Goal: Task Accomplishment & Management: Complete application form

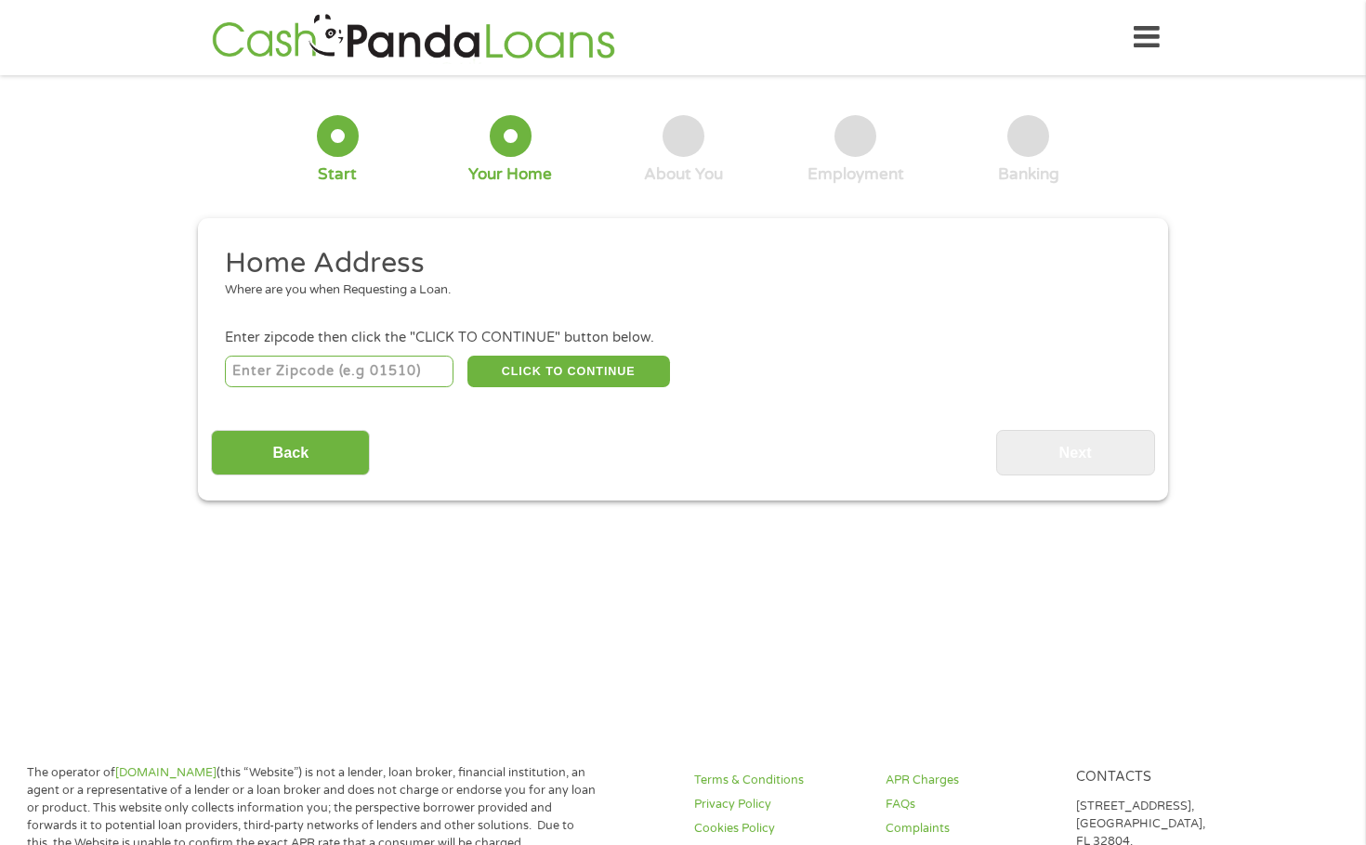
click at [322, 374] on input "number" at bounding box center [339, 372] width 229 height 32
type input "34785"
click at [541, 369] on button "CLICK TO CONTINUE" at bounding box center [568, 372] width 203 height 32
type input "34785"
type input "Wildwood"
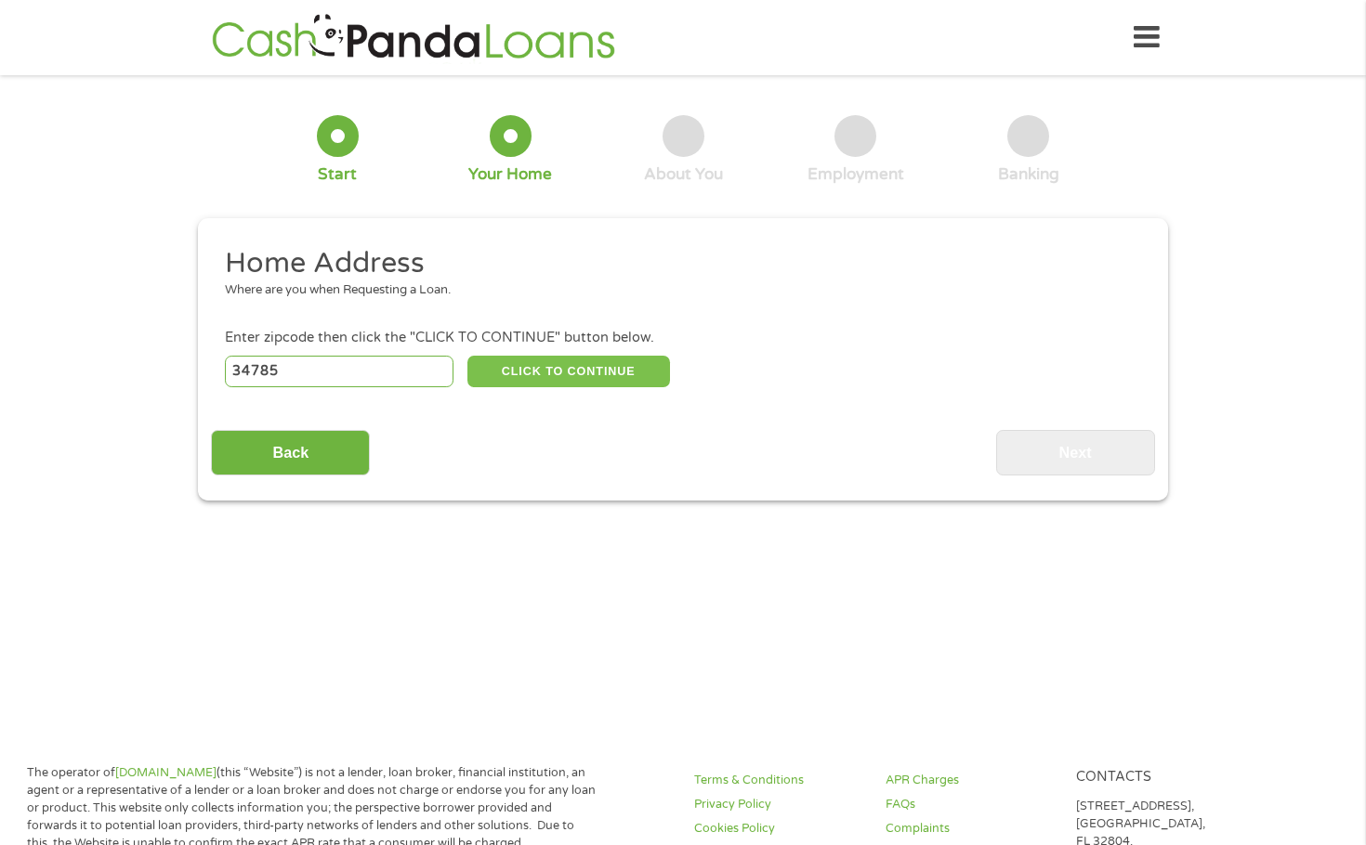
select select "[US_STATE]"
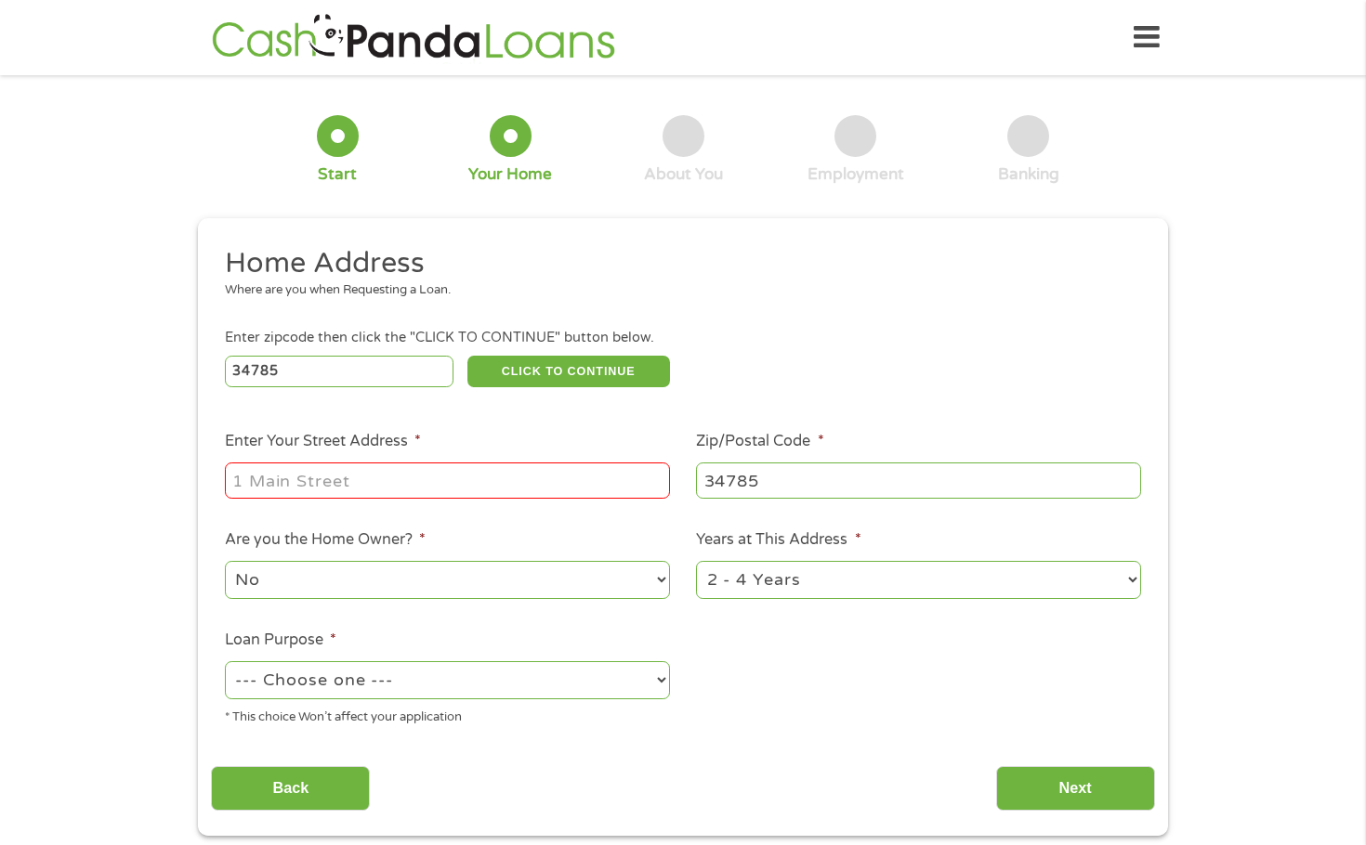
click at [416, 490] on input "Enter Your Street Address *" at bounding box center [447, 480] width 445 height 35
click at [397, 474] on input "96" at bounding box center [447, 480] width 445 height 35
type input "9648 cr 235"
click at [609, 590] on select "No Yes" at bounding box center [447, 580] width 445 height 38
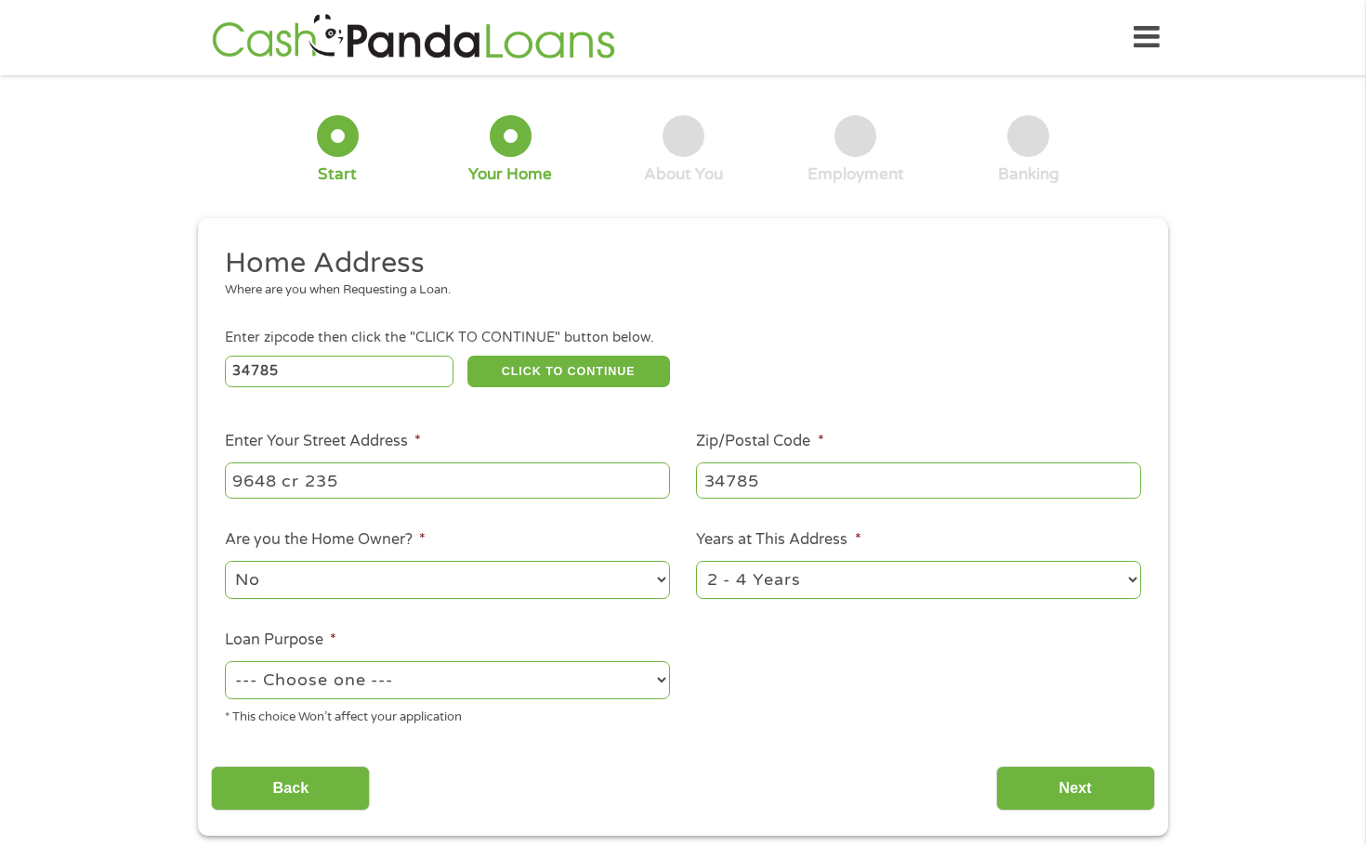
click at [839, 581] on select "1 Year or less 1 - 2 Years 2 - 4 Years Over 4 Years" at bounding box center [918, 580] width 445 height 38
select select "60months"
click at [696, 561] on select "1 Year or less 1 - 2 Years 2 - 4 Years Over 4 Years" at bounding box center [918, 580] width 445 height 38
drag, startPoint x: 433, startPoint y: 673, endPoint x: 425, endPoint y: 677, distance: 9.6
click at [433, 673] on select "--- Choose one --- Pay Bills Debt Consolidation Home Improvement Major Purchase…" at bounding box center [447, 680] width 445 height 38
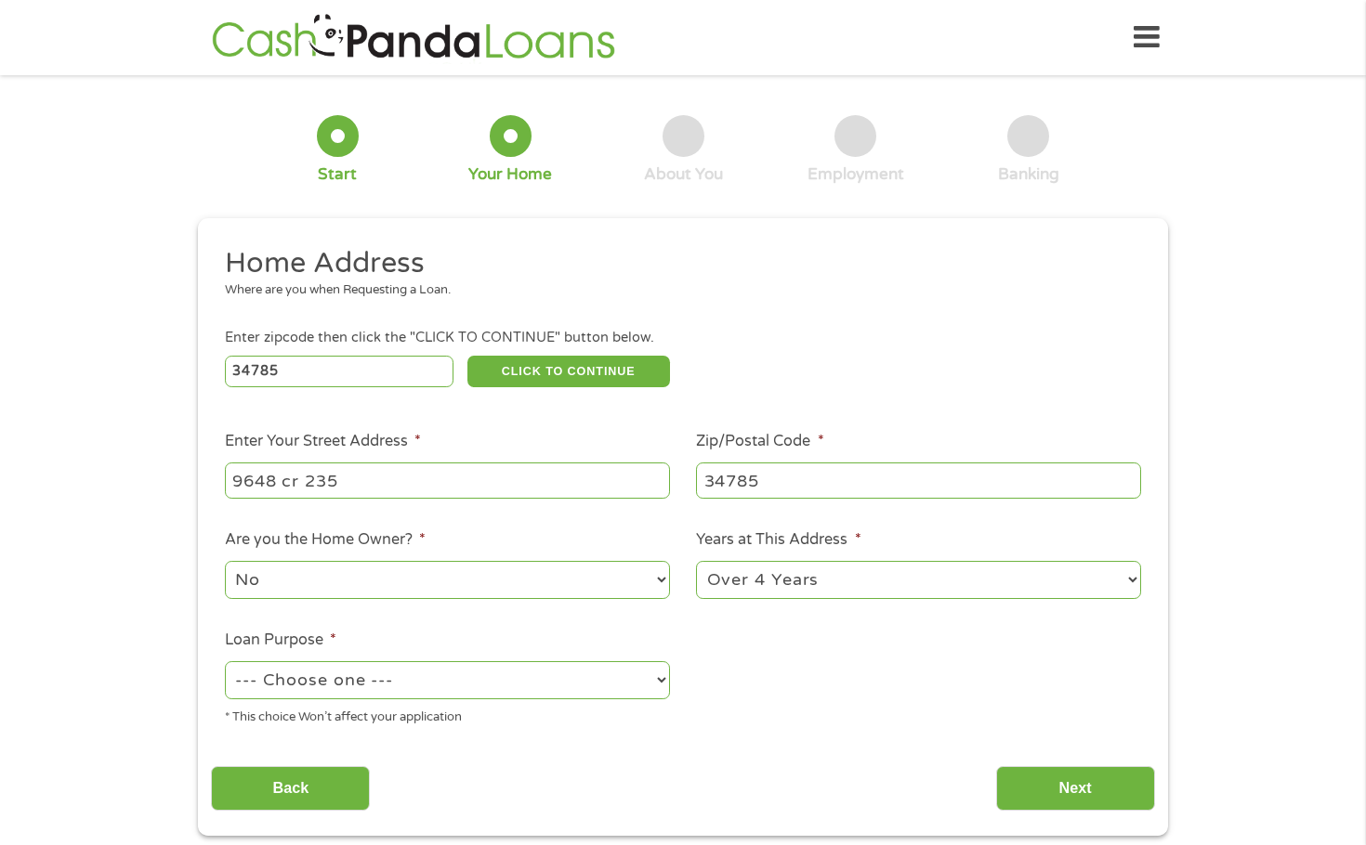
select select "other"
click at [225, 661] on select "--- Choose one --- Pay Bills Debt Consolidation Home Improvement Major Purchase…" at bounding box center [447, 680] width 445 height 38
click at [310, 782] on input "Back" at bounding box center [290, 789] width 159 height 46
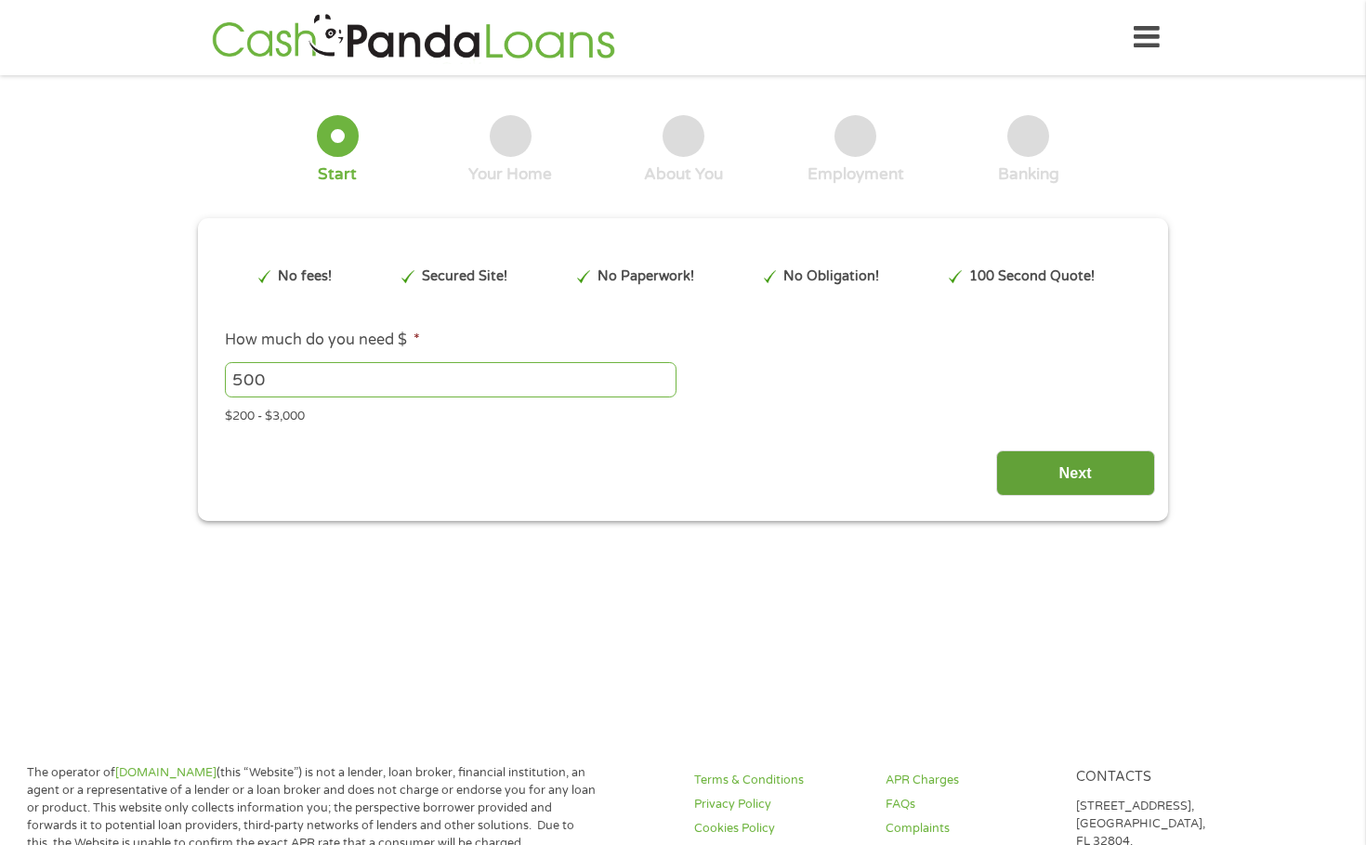
click at [1112, 470] on input "Next" at bounding box center [1075, 474] width 159 height 46
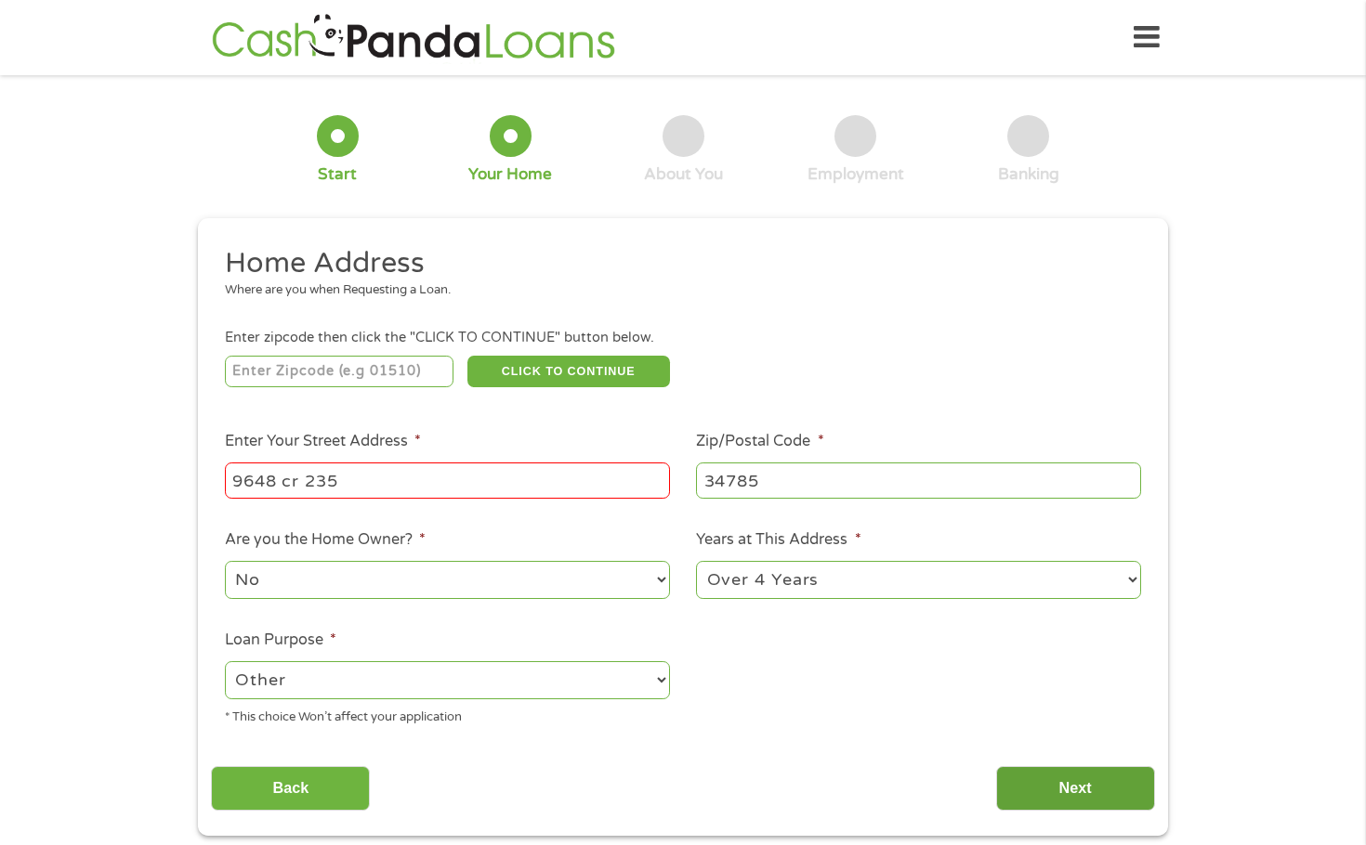
click at [1065, 792] on input "Next" at bounding box center [1075, 789] width 159 height 46
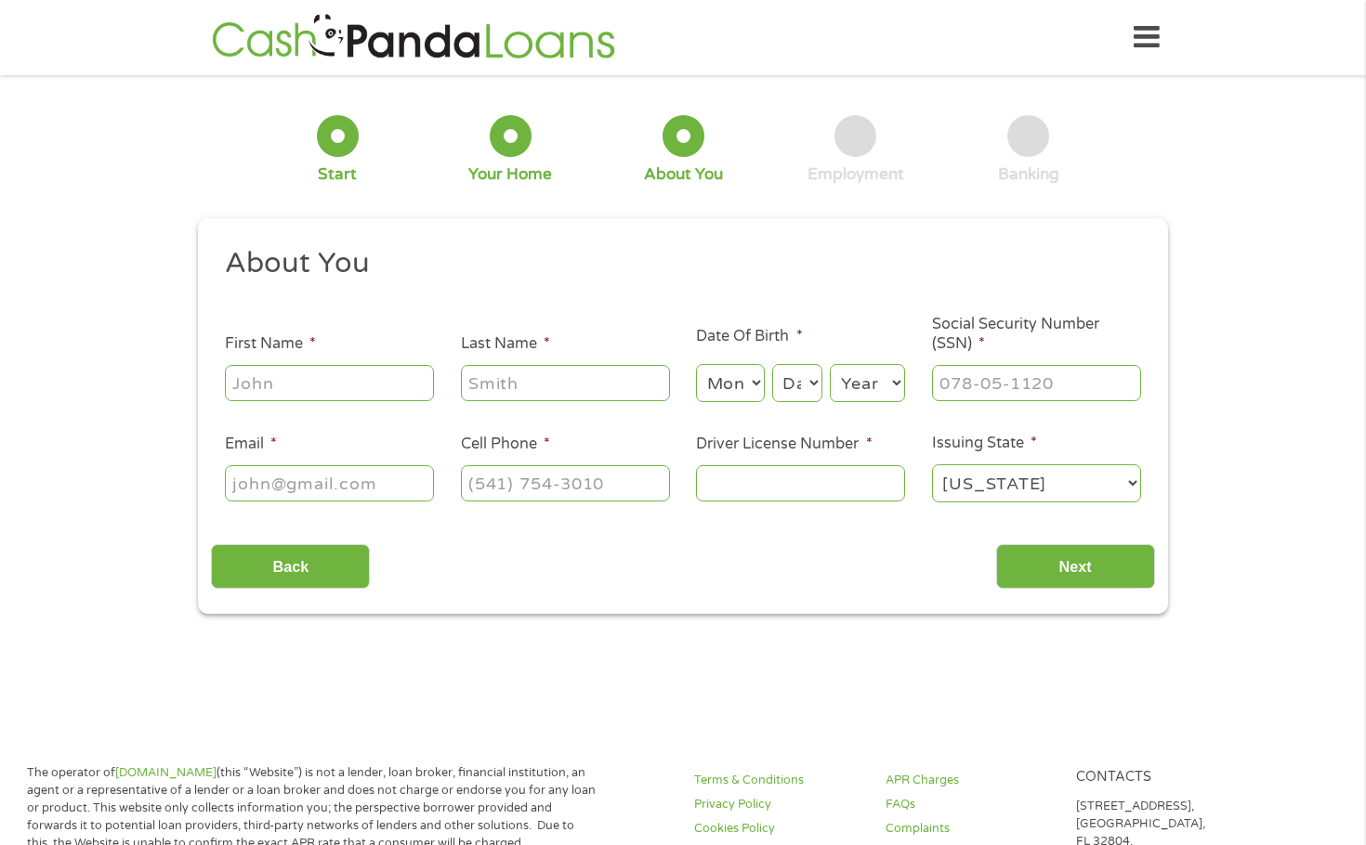
click at [1344, 250] on div "1 Start 2 Your Home 3 About You 4 Employment 5 Banking 6 This field is hidden w…" at bounding box center [683, 351] width 1366 height 526
click at [321, 388] on input "First Name *" at bounding box center [329, 382] width 209 height 35
type input "[PERSON_NAME]"
type input "s"
type input "[PERSON_NAME]"
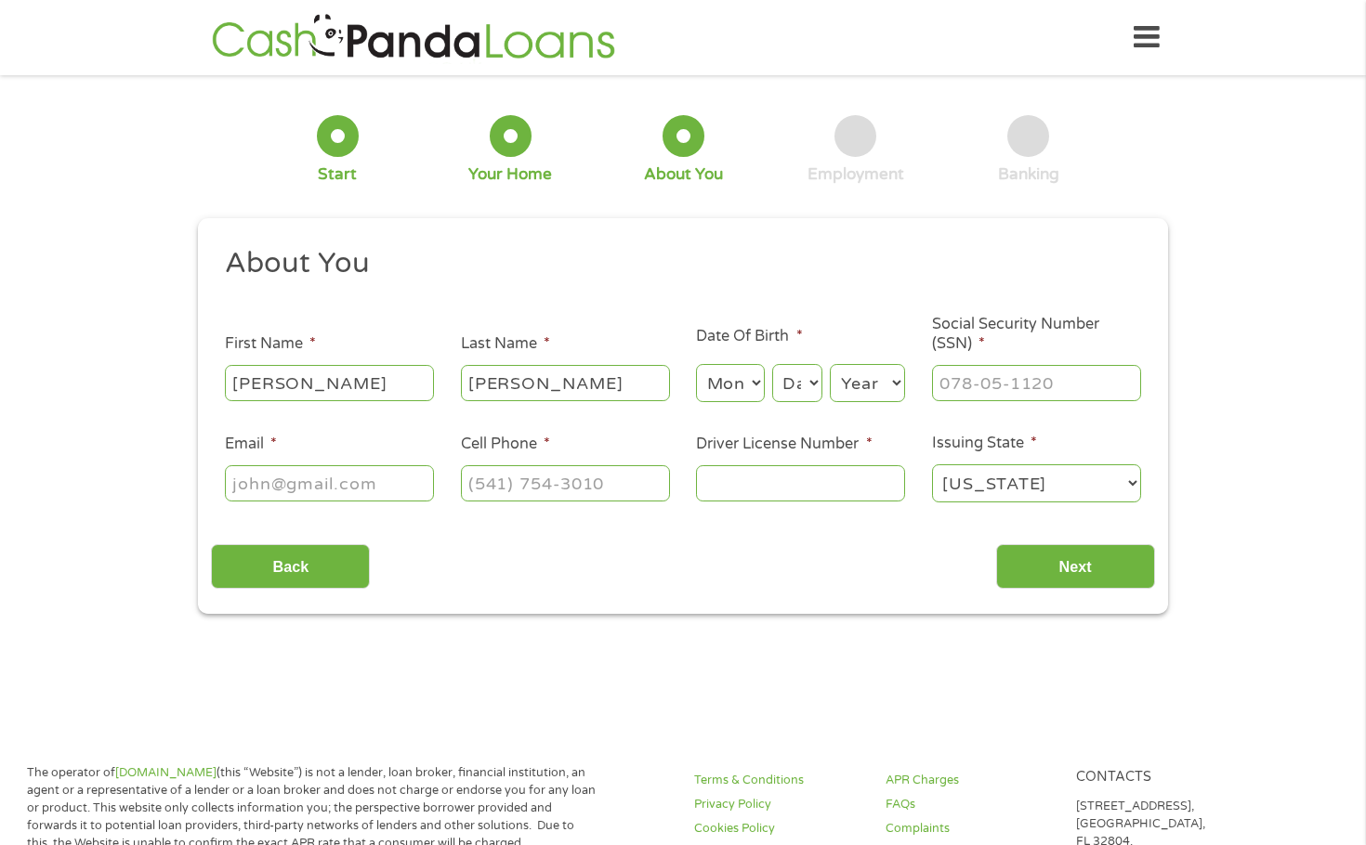
click at [737, 387] on select "Month 1 2 3 4 5 6 7 8 9 10 11 12" at bounding box center [730, 383] width 68 height 38
click at [714, 376] on select "Month 1 2 3 4 5 6 7 8 9 10 11 12" at bounding box center [730, 383] width 68 height 38
select select "6"
click at [696, 364] on select "Month 1 2 3 4 5 6 7 8 9 10 11 12" at bounding box center [730, 383] width 68 height 38
click at [794, 384] on select "Day 1 2 3 4 5 6 7 8 9 10 11 12 13 14 15 16 17 18 19 20 21 22 23 24 25 26 27 28 …" at bounding box center [797, 383] width 50 height 38
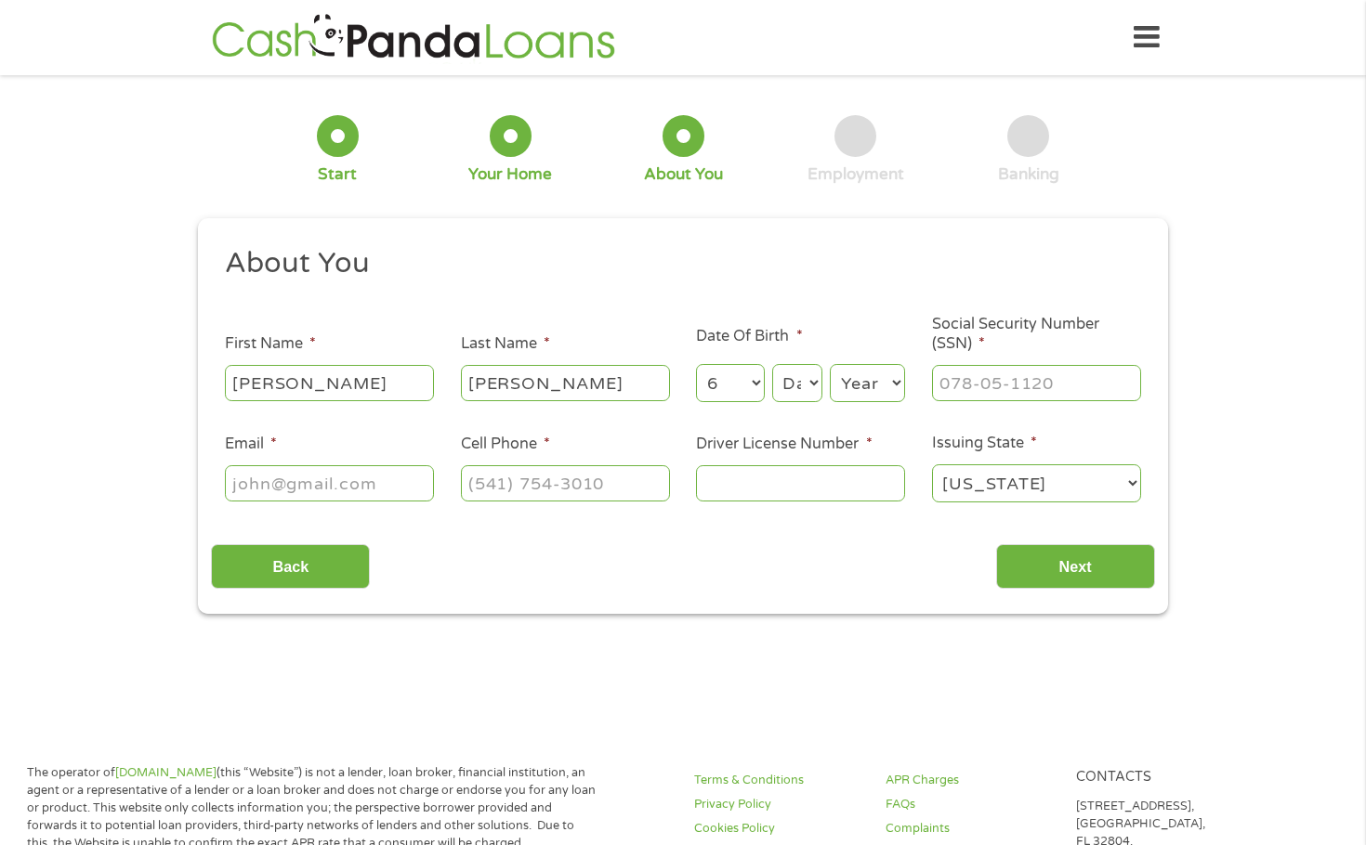
select select "26"
click at [772, 364] on select "Day 1 2 3 4 5 6 7 8 9 10 11 12 13 14 15 16 17 18 19 20 21 22 23 24 25 26 27 28 …" at bounding box center [797, 383] width 50 height 38
type input "___-__-____"
drag, startPoint x: 986, startPoint y: 385, endPoint x: 980, endPoint y: 396, distance: 12.5
click at [982, 396] on input "___-__-____" at bounding box center [1036, 382] width 209 height 35
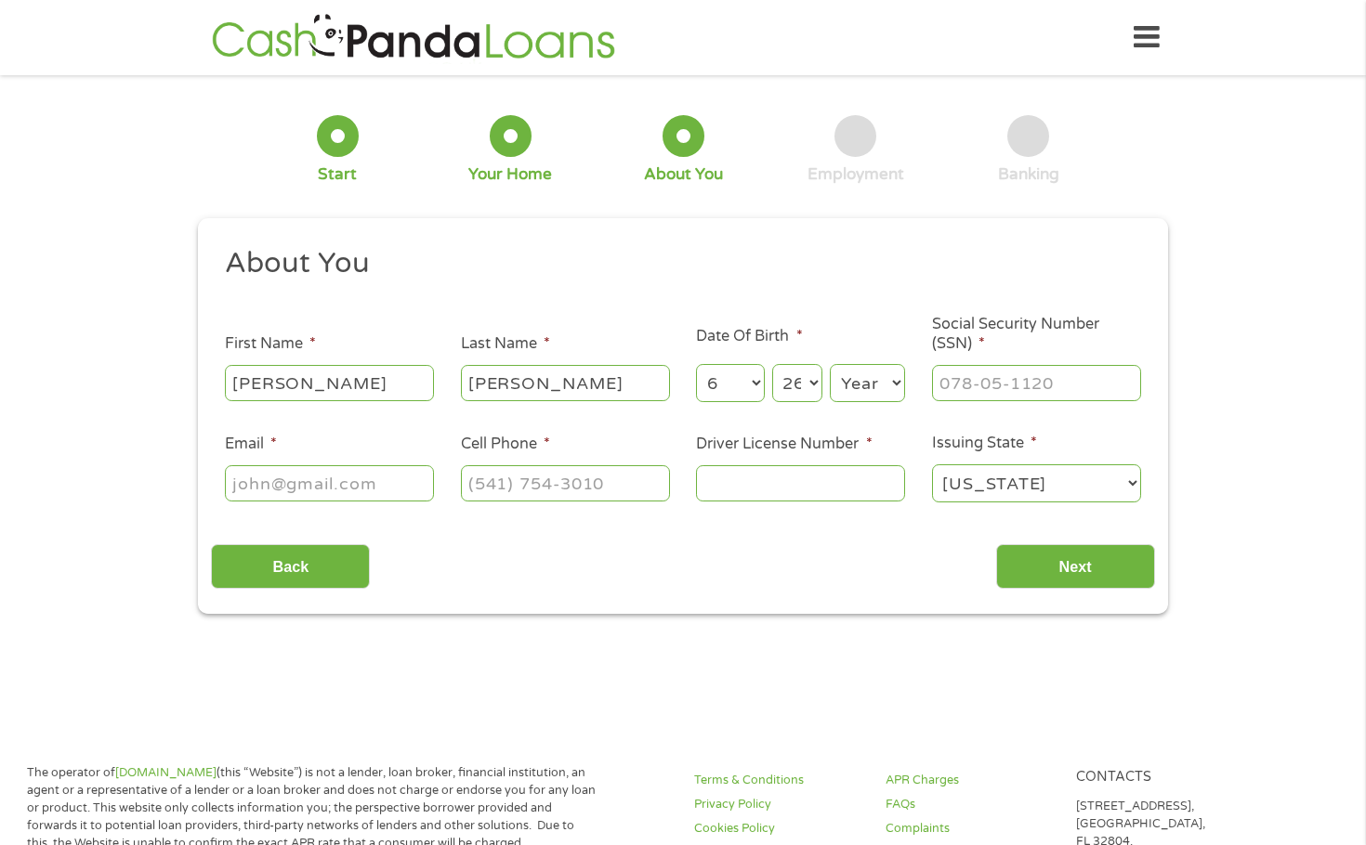
click at [847, 394] on select "Year [DATE] 2006 2005 2004 2003 2002 2001 2000 1999 1998 1997 1996 1995 1994 19…" at bounding box center [867, 383] width 75 height 38
select select "1978"
click at [830, 364] on select "Year [DATE] 2006 2005 2004 2003 2002 2001 2000 1999 1998 1997 1996 1995 1994 19…" at bounding box center [867, 383] width 75 height 38
click at [981, 386] on input "___-__-____" at bounding box center [1036, 382] width 209 height 35
type input "[PHONE_NUMBER]_"
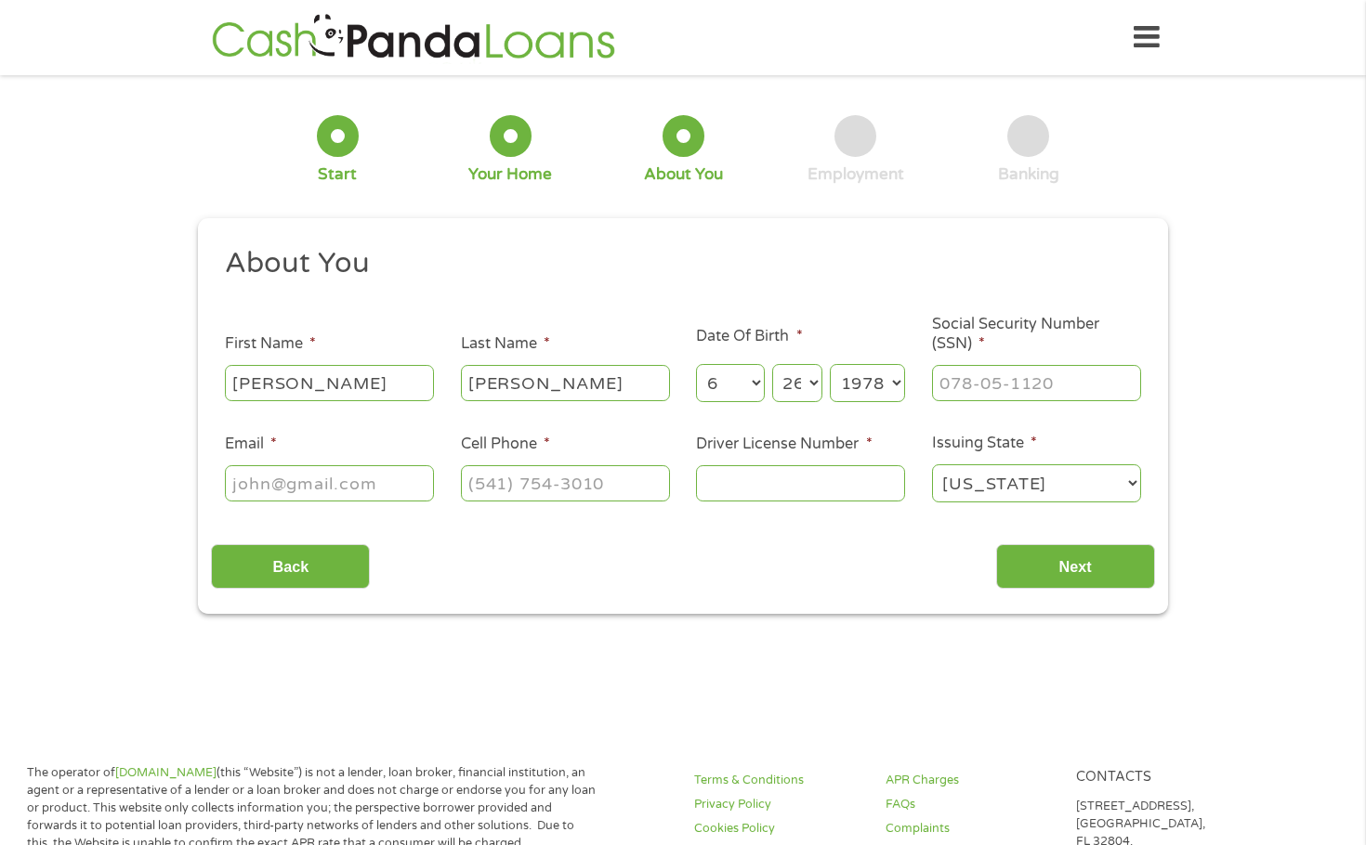
click at [353, 478] on input "Email *" at bounding box center [329, 482] width 209 height 35
type input "[EMAIL_ADDRESS][DOMAIN_NAME]"
type input "[PHONE_NUMBER]"
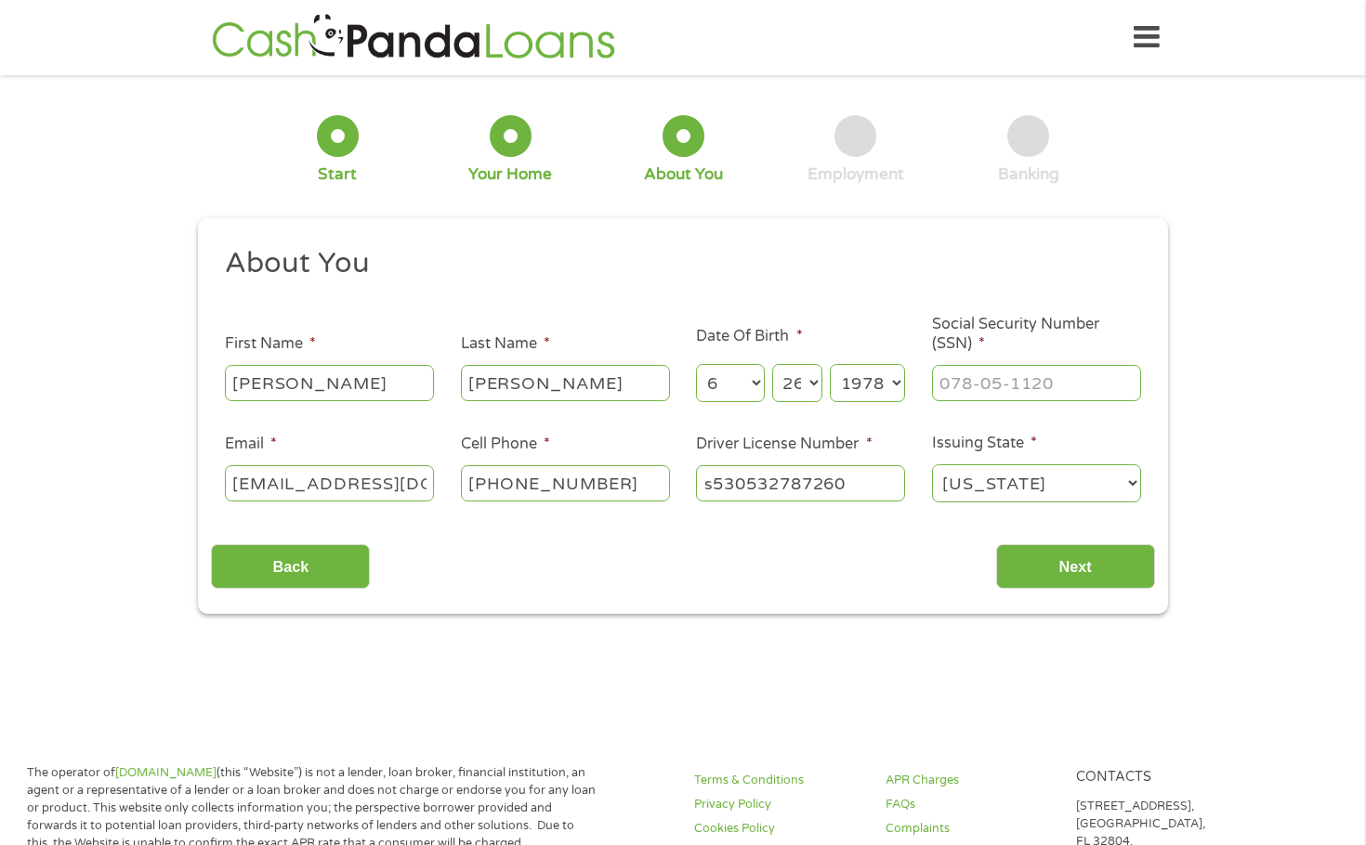
type input "s530532787260"
click at [1087, 586] on input "Next" at bounding box center [1075, 567] width 159 height 46
click at [981, 387] on input "___-__-____" at bounding box center [1036, 382] width 209 height 35
type input "267-99-0684"
click at [1109, 569] on input "Next" at bounding box center [1075, 567] width 159 height 46
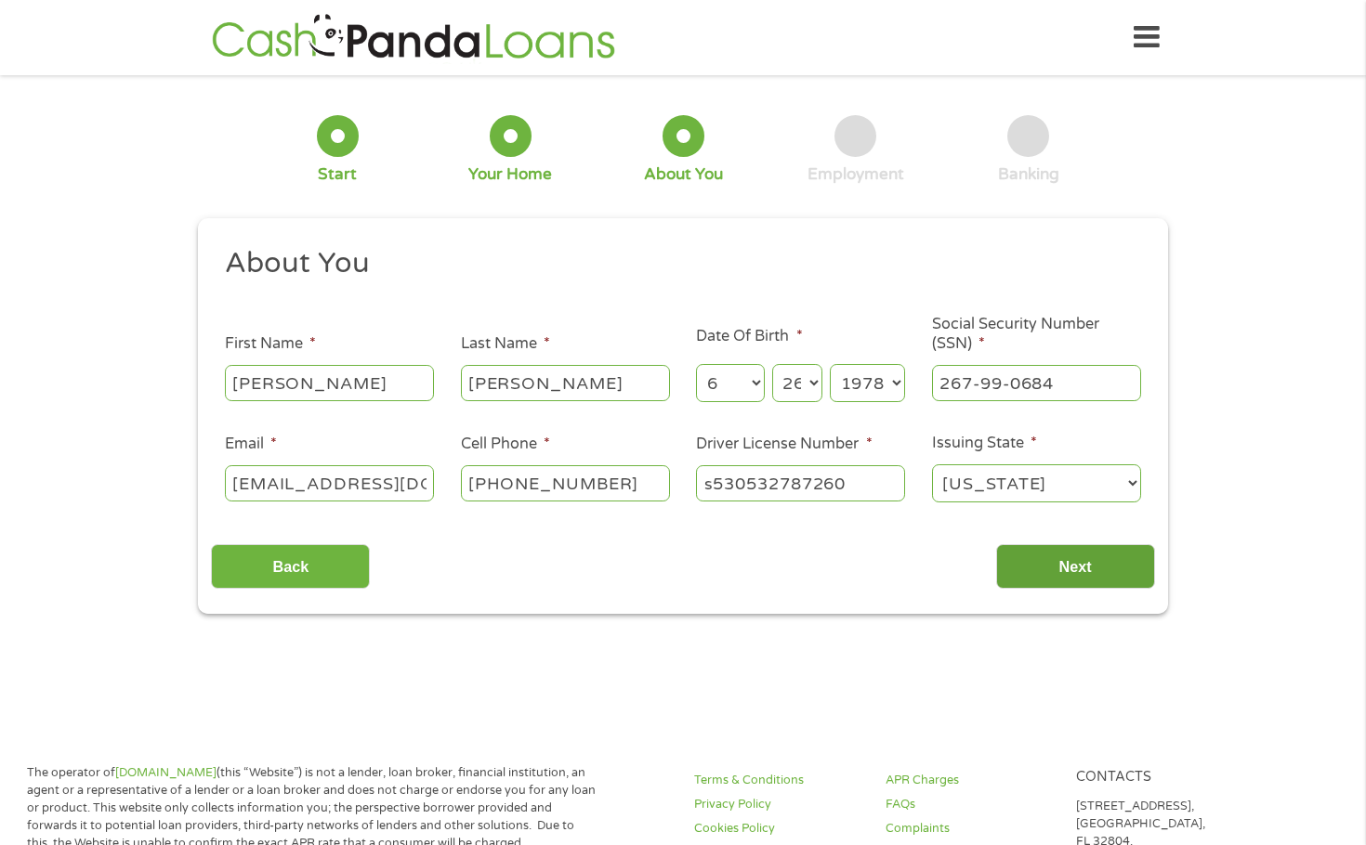
click at [1069, 557] on input "Next" at bounding box center [1075, 567] width 159 height 46
click at [1053, 567] on input "Next" at bounding box center [1075, 567] width 159 height 46
click at [429, 494] on input "[EMAIL_ADDRESS][DOMAIN_NAME]" at bounding box center [329, 482] width 209 height 35
click at [425, 491] on input "[EMAIL_ADDRESS][DOMAIN_NAME]" at bounding box center [329, 482] width 209 height 35
click at [426, 488] on input "[EMAIL_ADDRESS][DOMAIN_NAME]" at bounding box center [329, 482] width 209 height 35
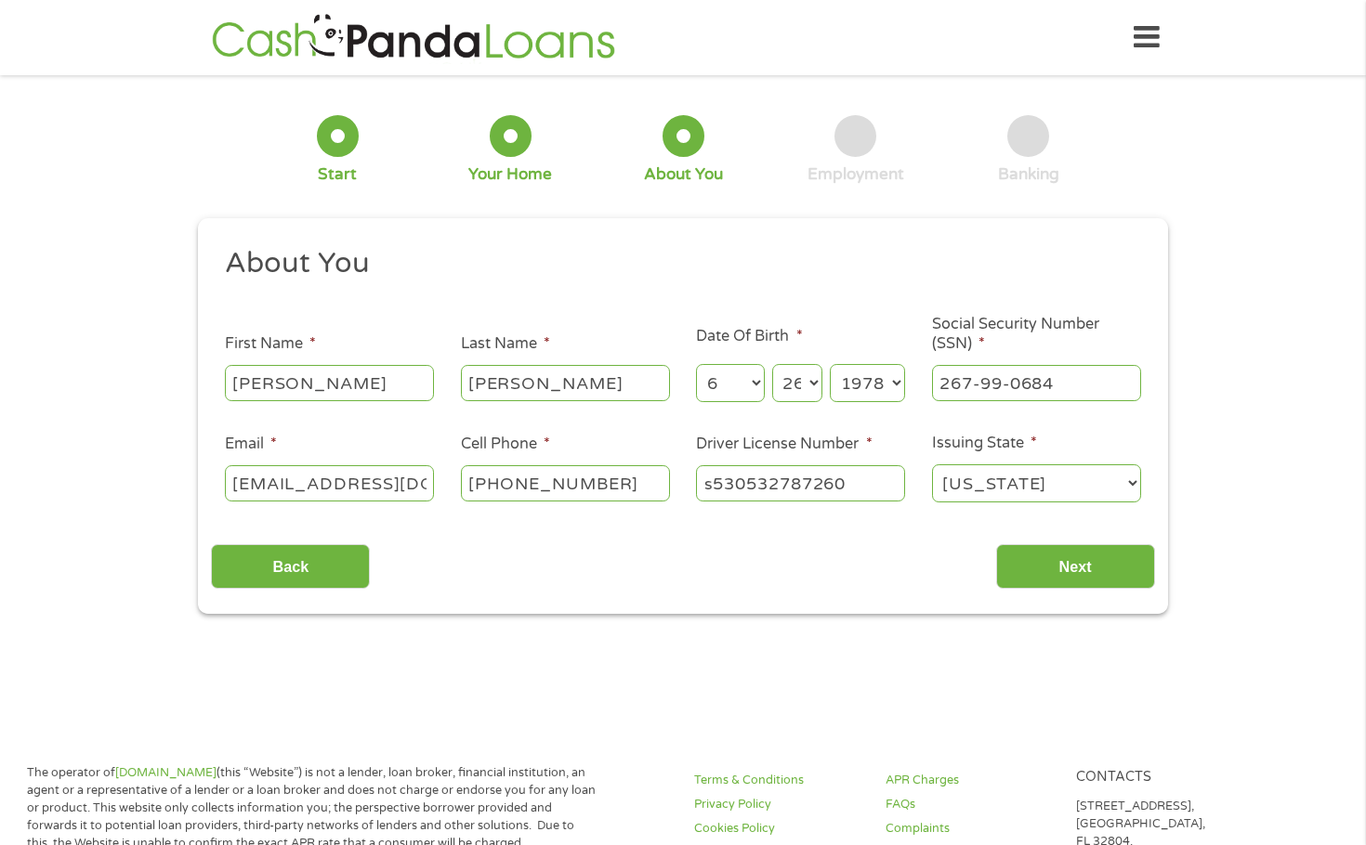
click at [426, 483] on input "[EMAIL_ADDRESS][DOMAIN_NAME]" at bounding box center [329, 482] width 209 height 35
click at [423, 477] on input "[EMAIL_ADDRESS][DOMAIN_NAME]" at bounding box center [329, 482] width 209 height 35
click at [437, 489] on li "Email * [EMAIL_ADDRESS][DOMAIN_NAME]" at bounding box center [329, 469] width 236 height 72
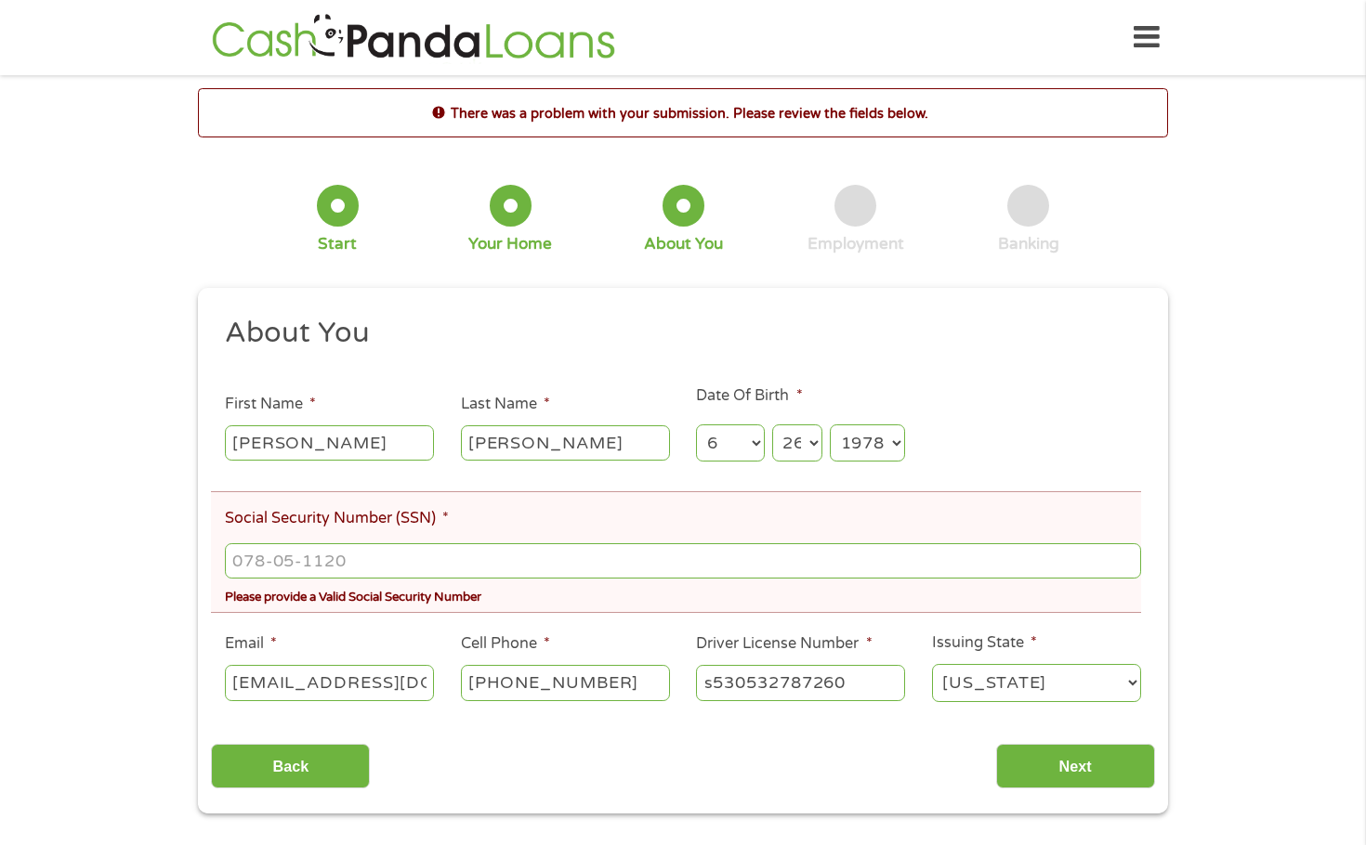
scroll to position [7, 7]
click at [341, 553] on input "___-__-____" at bounding box center [683, 560] width 916 height 35
type input "267-99-0684"
click at [1079, 766] on input "Next" at bounding box center [1075, 767] width 159 height 46
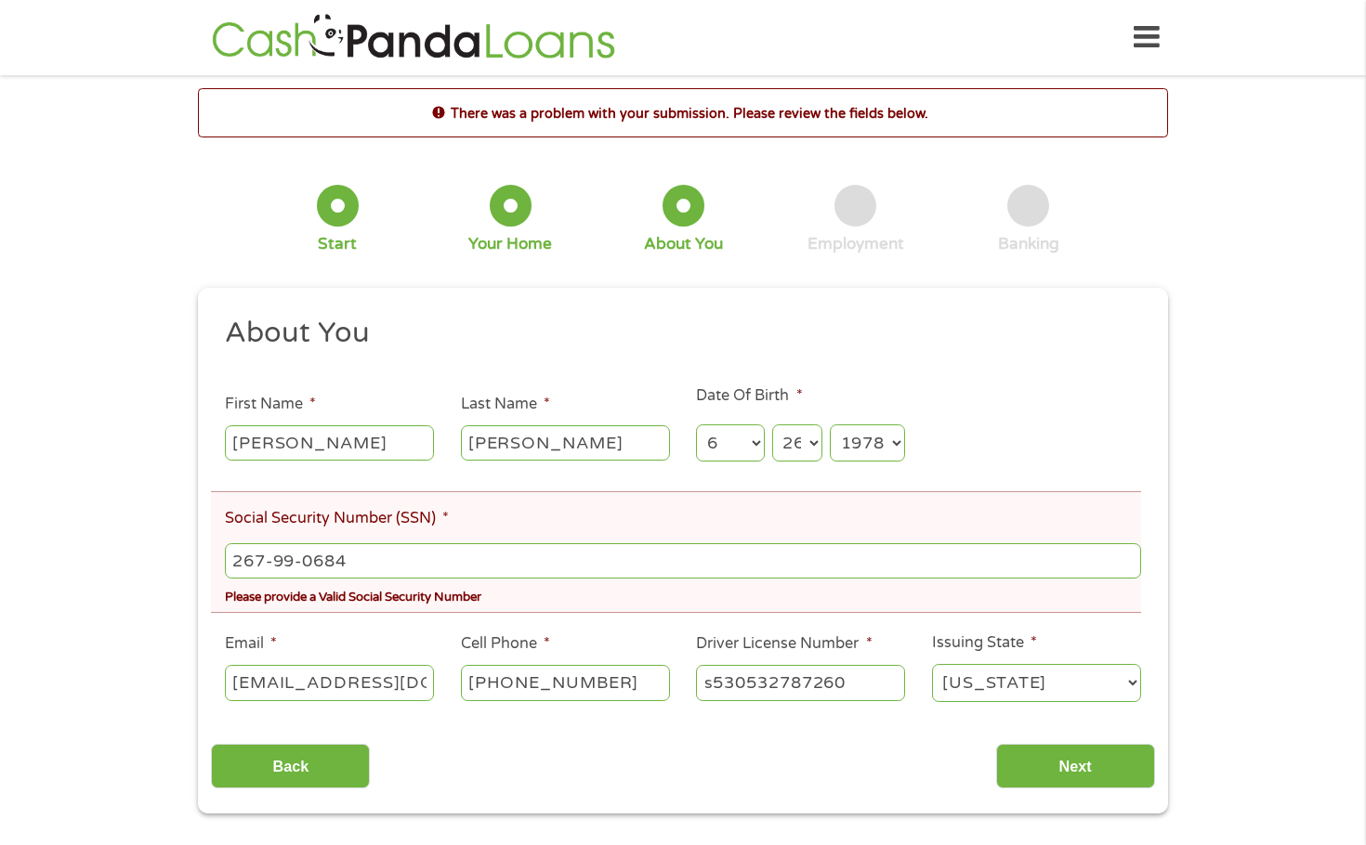
click at [807, 448] on select "Day 1 2 3 4 5 6 7 8 9 10 11 12 13 14 15 16 17 18 19 20 21 22 23 24 25 26 27 28 …" at bounding box center [797, 444] width 50 height 38
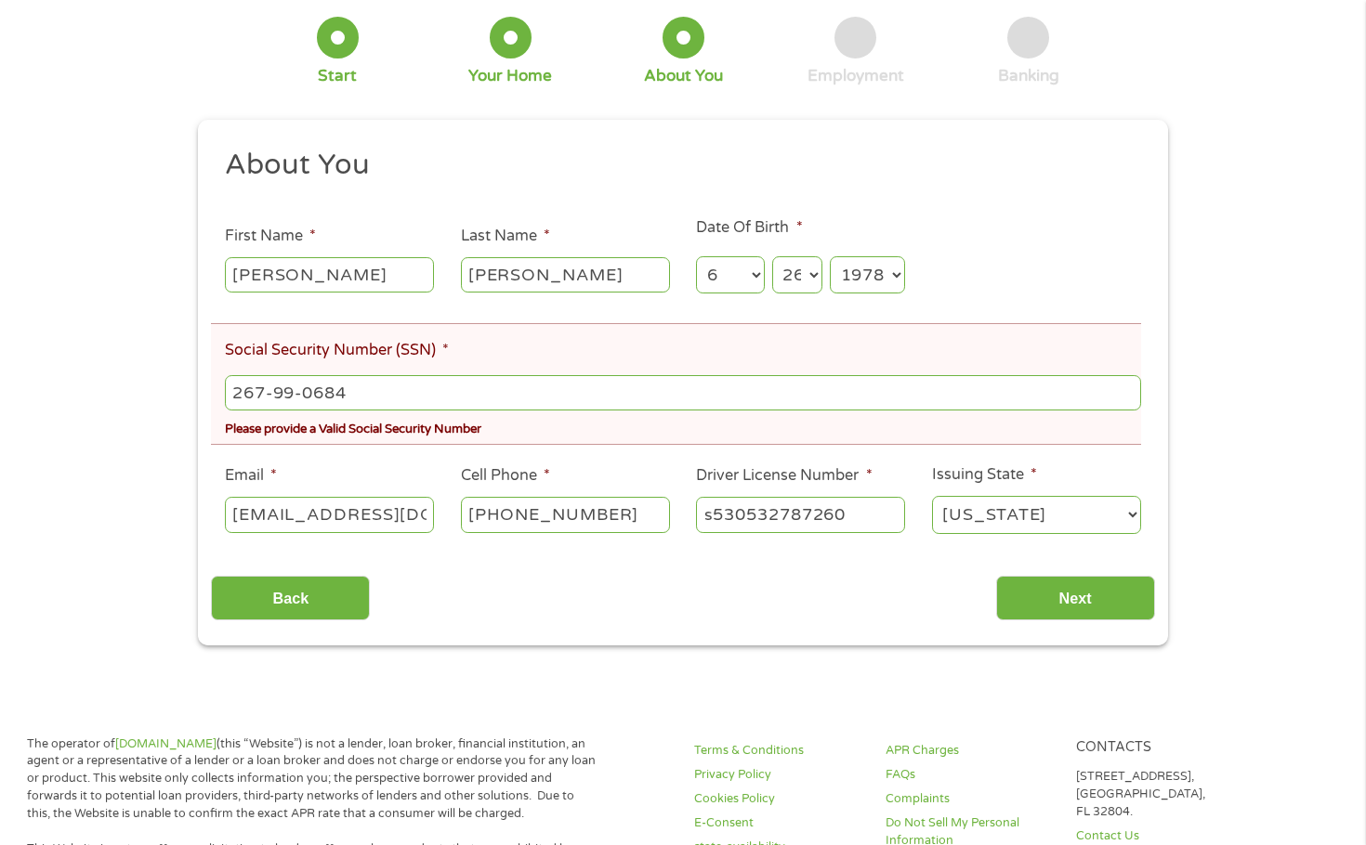
scroll to position [186, 0]
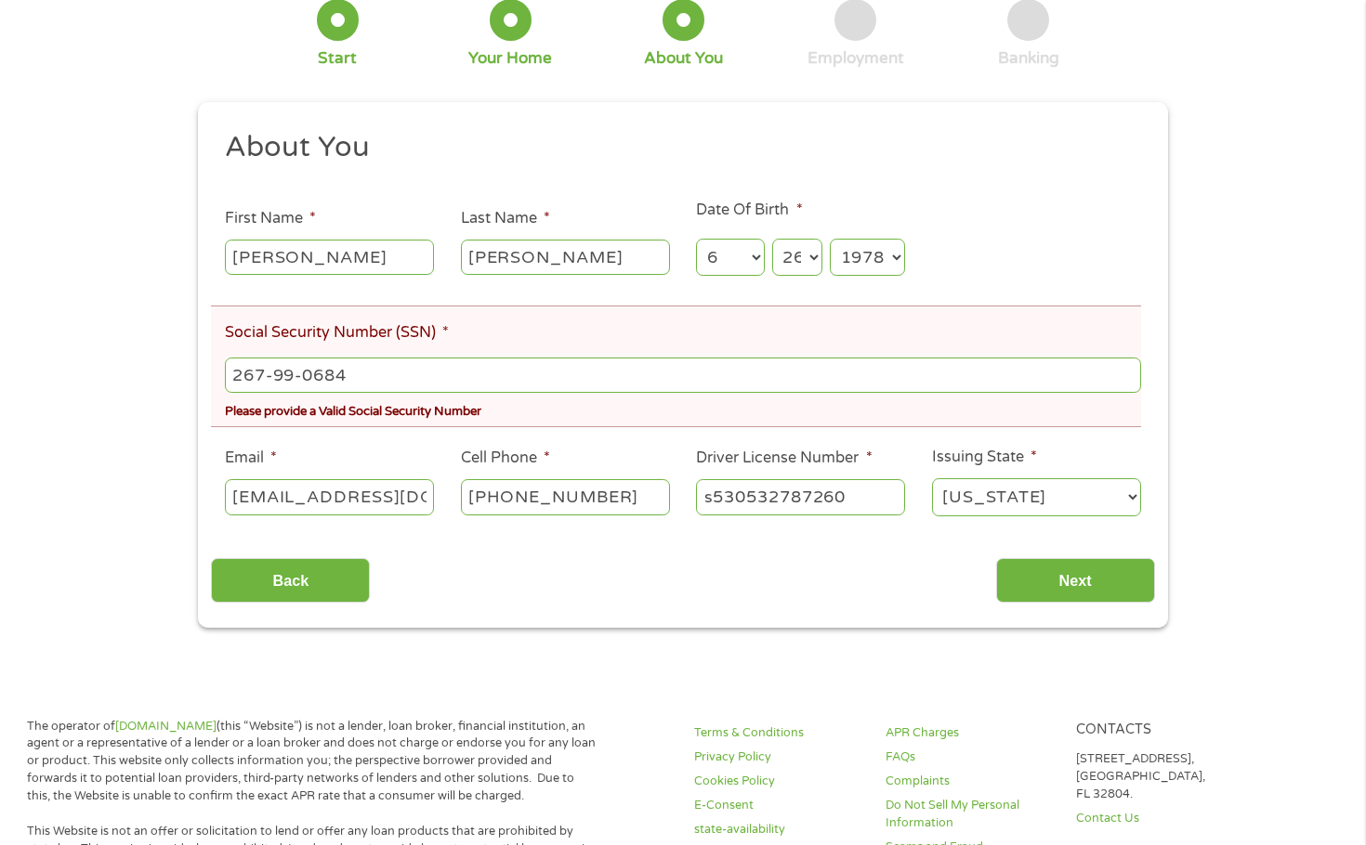
click at [416, 491] on input "[EMAIL_ADDRESS][DOMAIN_NAME]" at bounding box center [329, 496] width 209 height 35
click at [406, 498] on input "[EMAIL_ADDRESS][DOMAIN_NAME]" at bounding box center [329, 496] width 209 height 35
type input "[EMAIL_ADDRESS]"
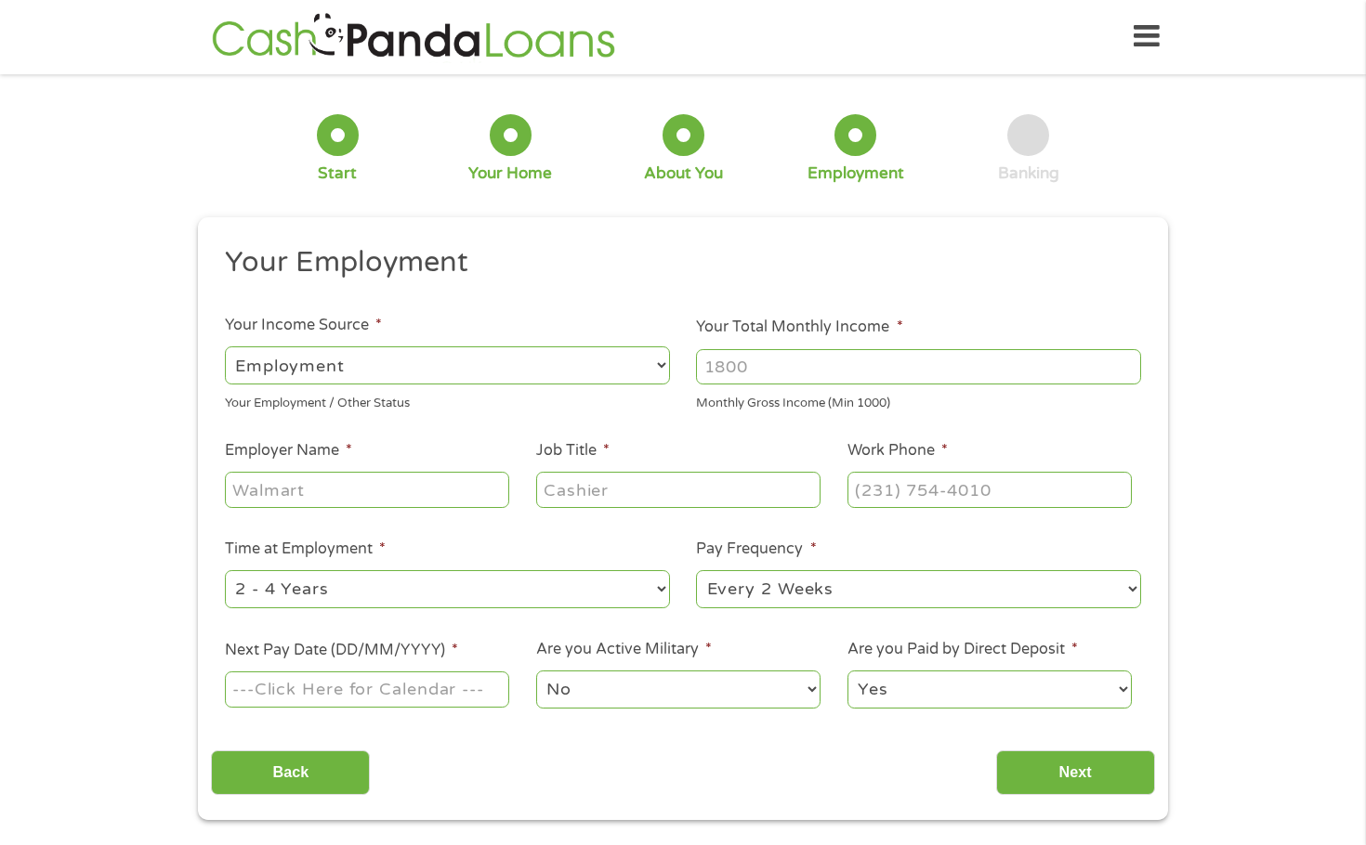
scroll to position [0, 0]
click at [778, 371] on input "Your Total Monthly Income *" at bounding box center [918, 367] width 445 height 35
type input "4200"
type input "[PERSON_NAME] primary and urgent care"
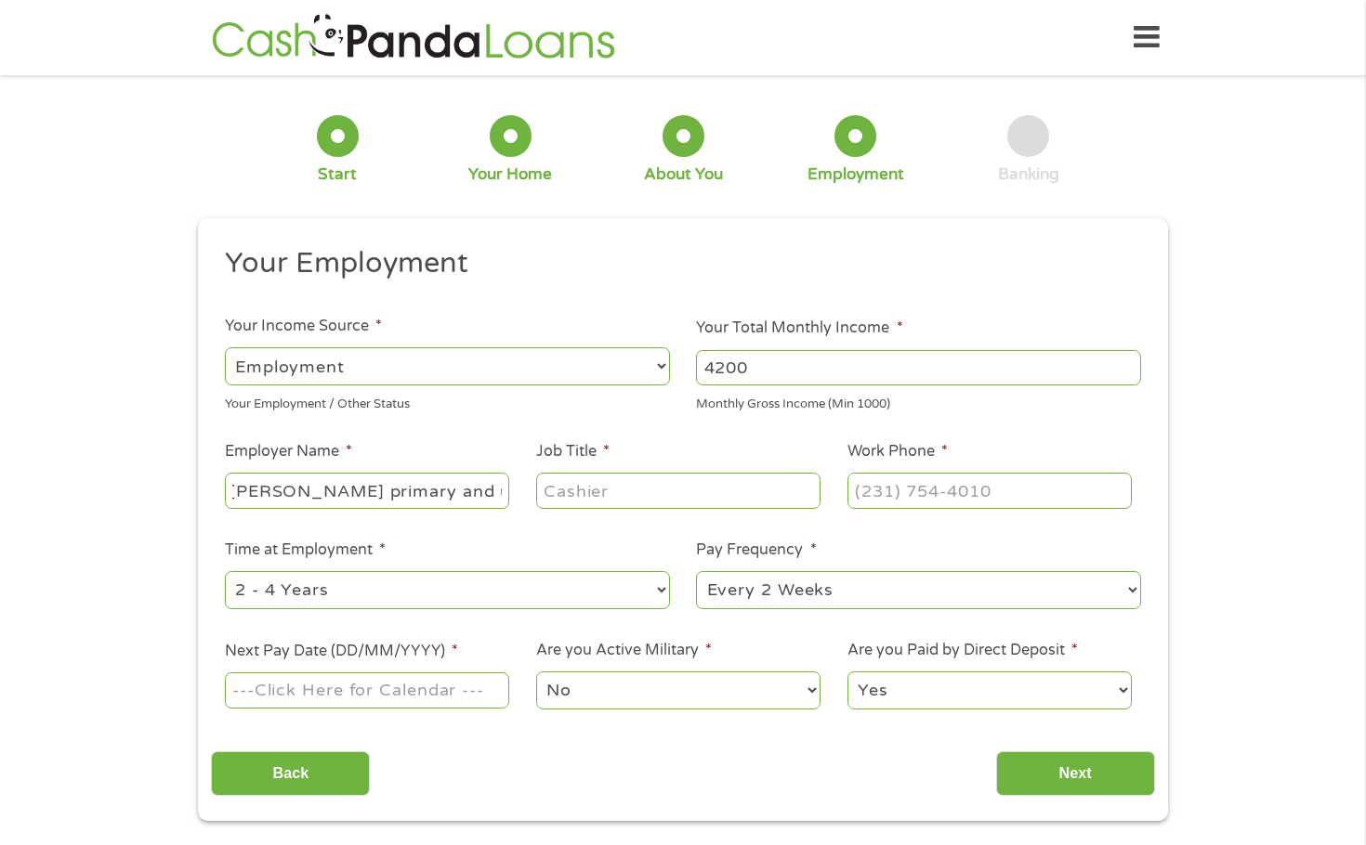
scroll to position [0, 0]
type input "medical assistant"
type input "[PHONE_NUMBER]"
click at [448, 590] on select "--- Choose one --- 1 Year or less 1 - 2 Years 2 - 4 Years Over 4 Years" at bounding box center [447, 590] width 445 height 38
select select "60months"
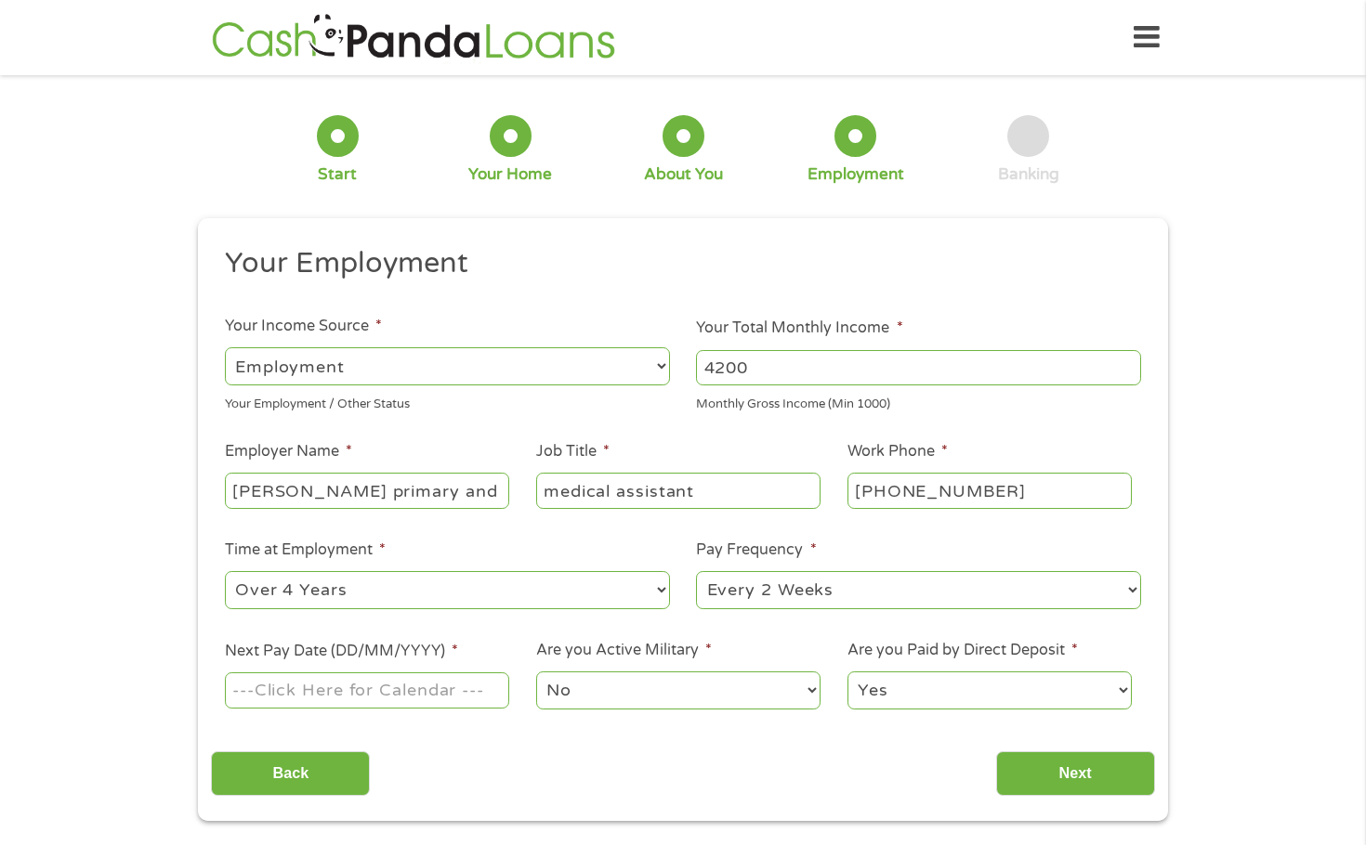
click at [225, 571] on select "--- Choose one --- 1 Year or less 1 - 2 Years 2 - 4 Years Over 4 Years" at bounding box center [447, 590] width 445 height 38
drag, startPoint x: 779, startPoint y: 577, endPoint x: 782, endPoint y: 590, distance: 13.5
click at [779, 577] on select "--- Choose one --- Every 2 Weeks Every Week Monthly Semi-Monthly" at bounding box center [918, 590] width 445 height 38
select select "semimonthly"
click at [696, 571] on select "--- Choose one --- Every 2 Weeks Every Week Monthly Semi-Monthly" at bounding box center [918, 590] width 445 height 38
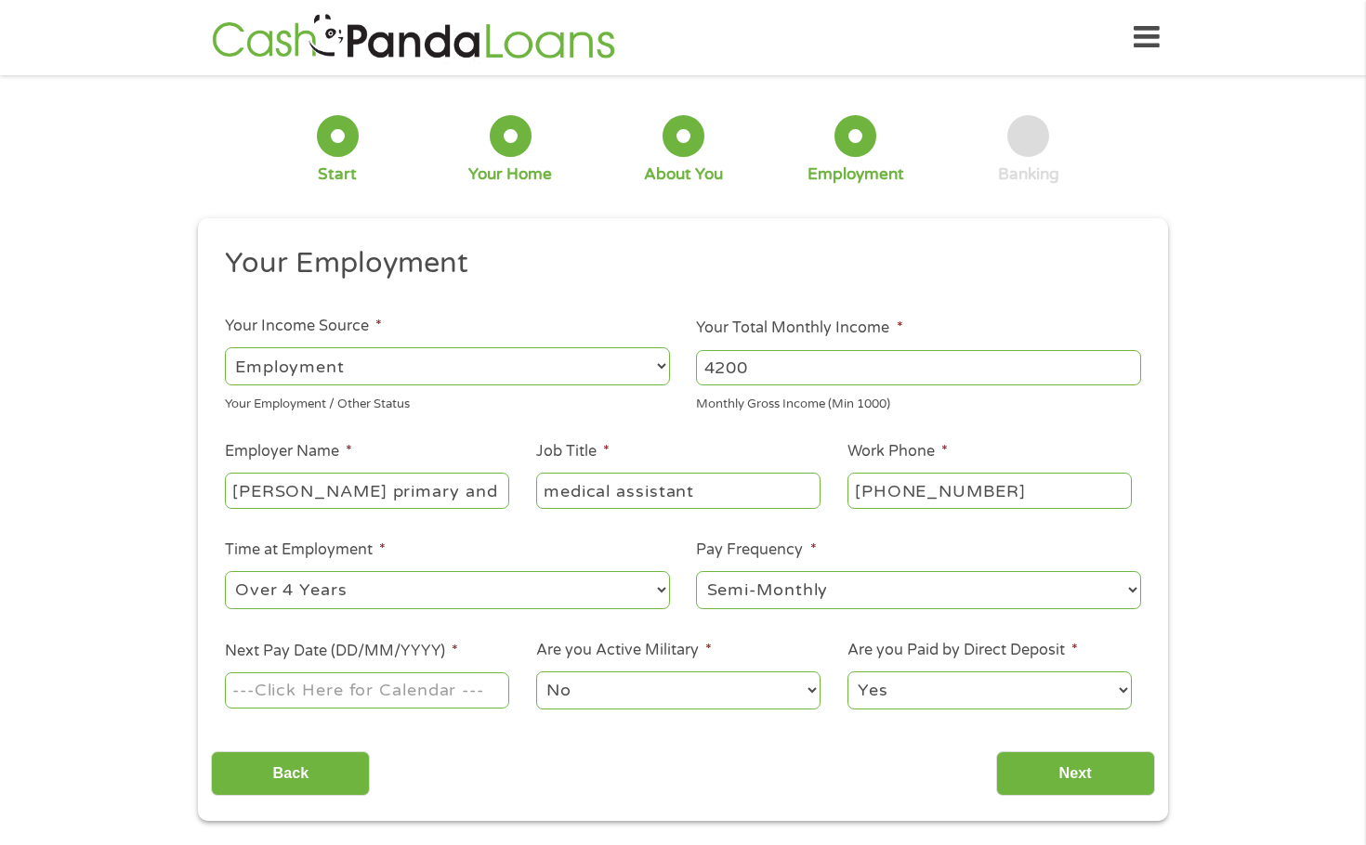
click at [434, 696] on input "Next Pay Date (DD/MM/YYYY) *" at bounding box center [367, 690] width 284 height 35
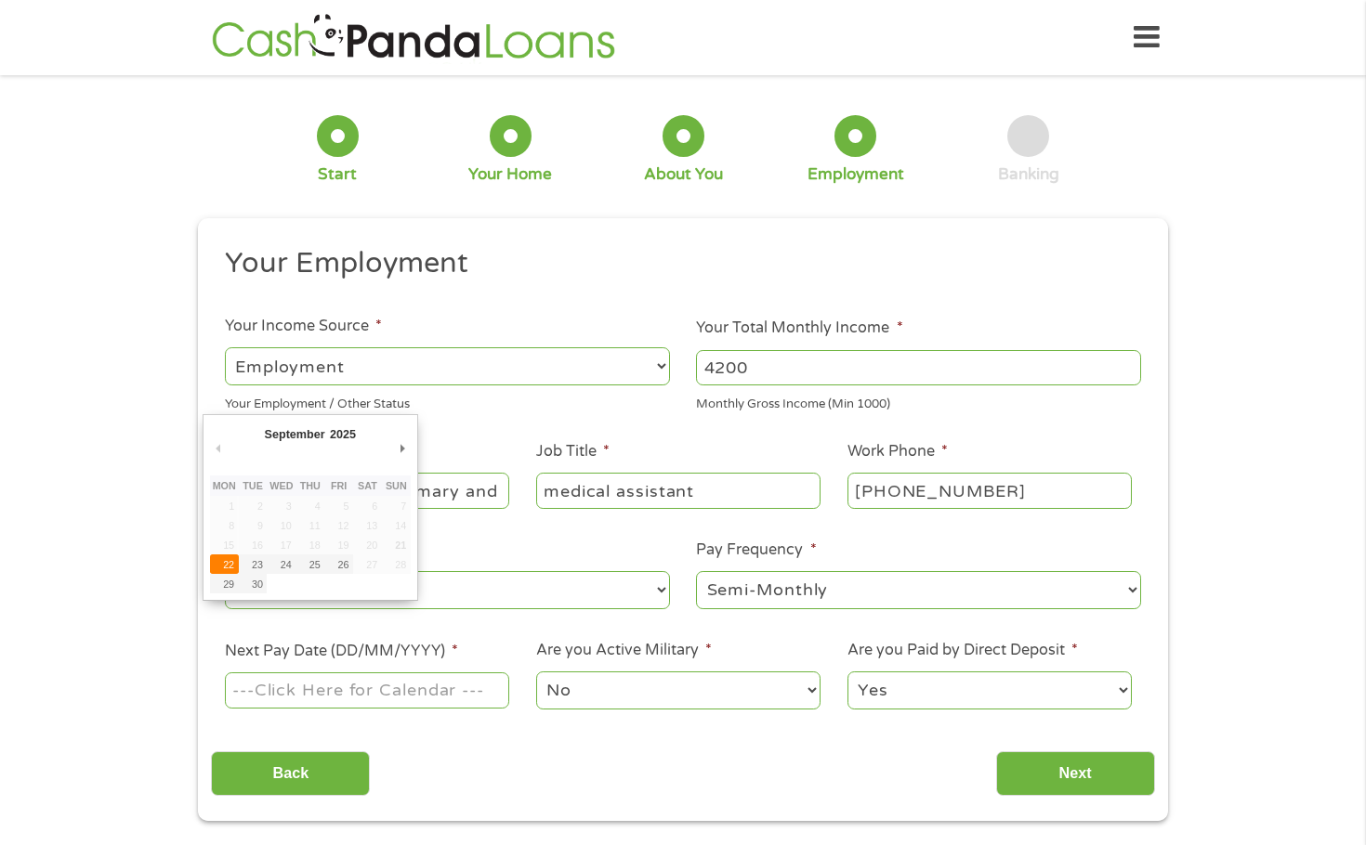
type input "[DATE]"
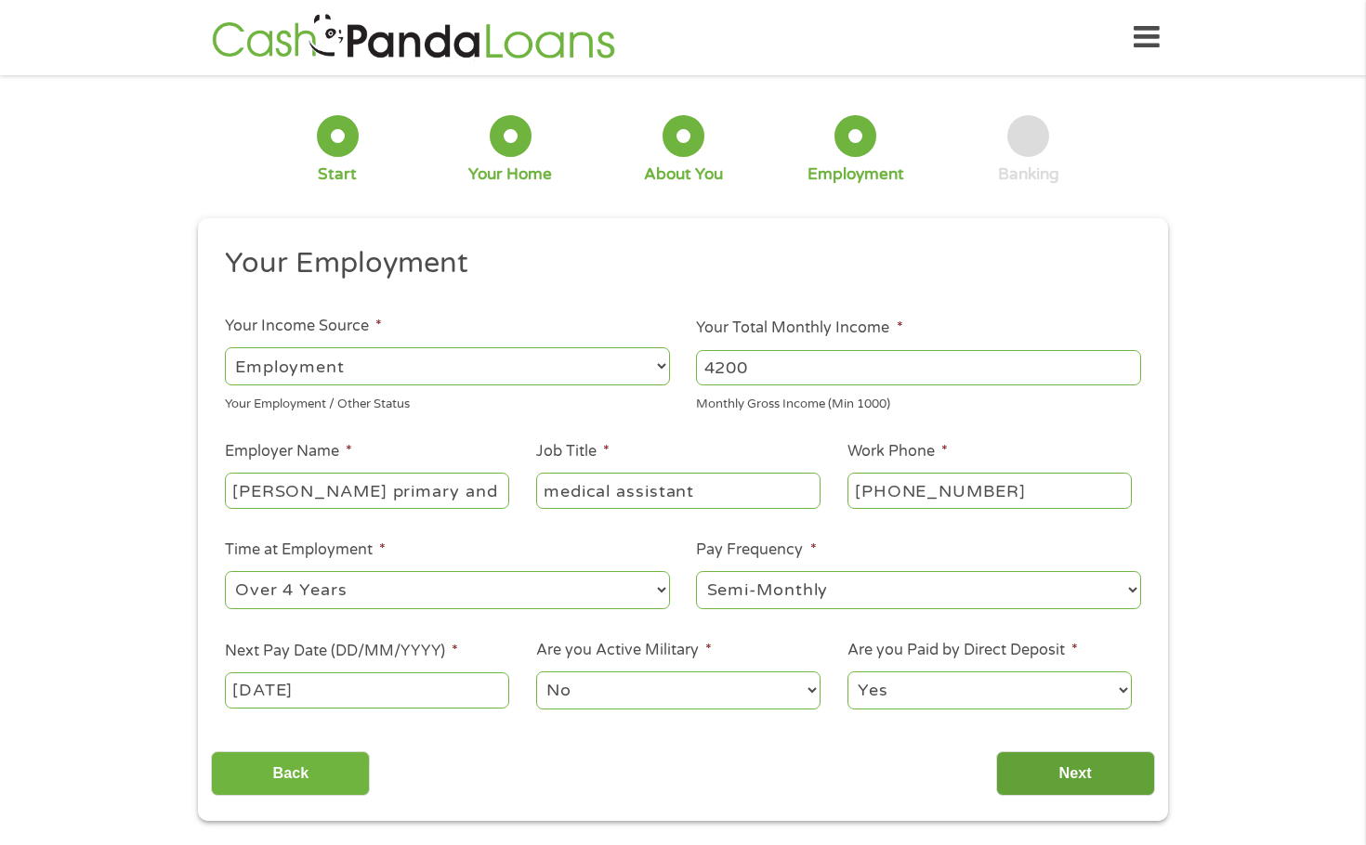
click at [1032, 775] on input "Next" at bounding box center [1075, 775] width 159 height 46
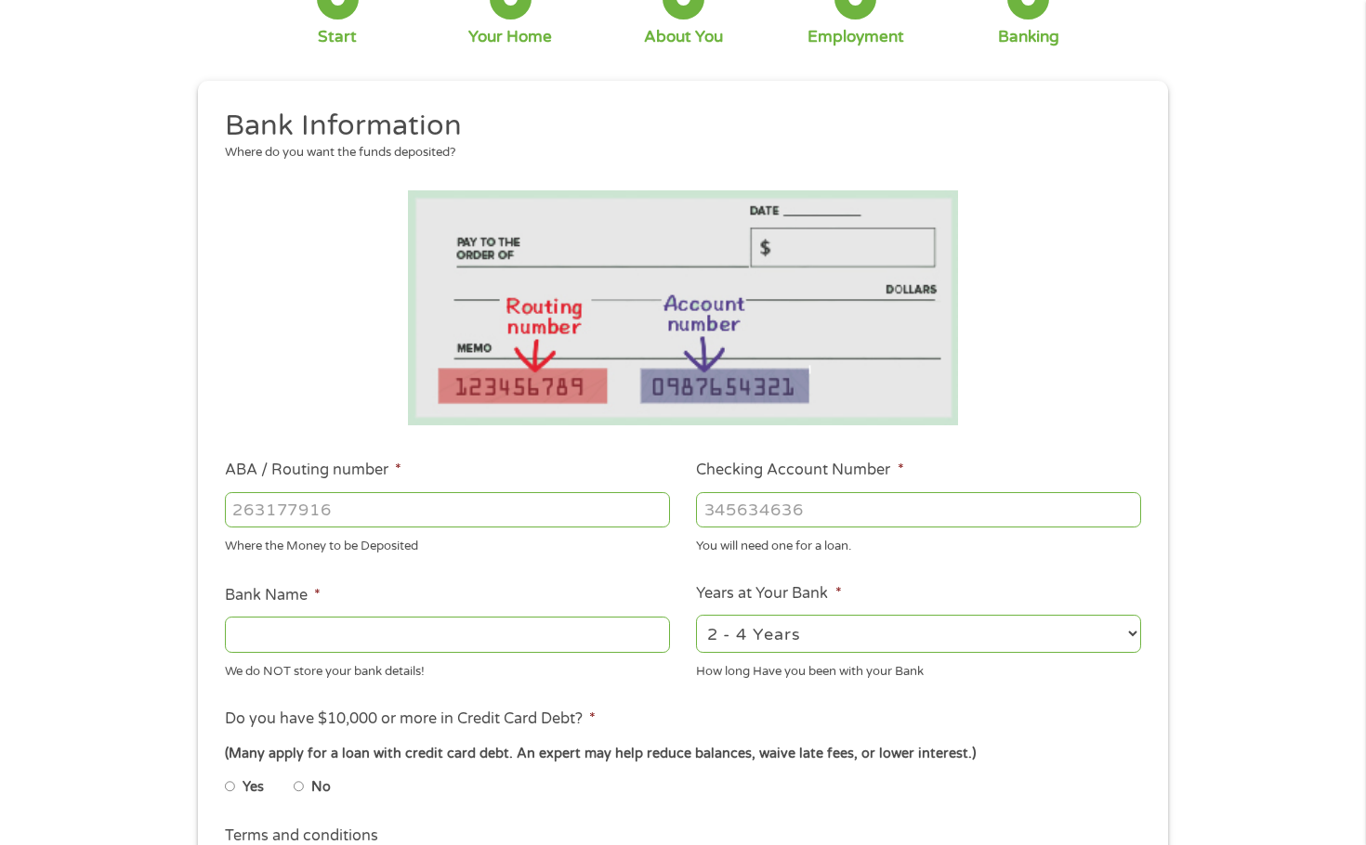
scroll to position [186, 0]
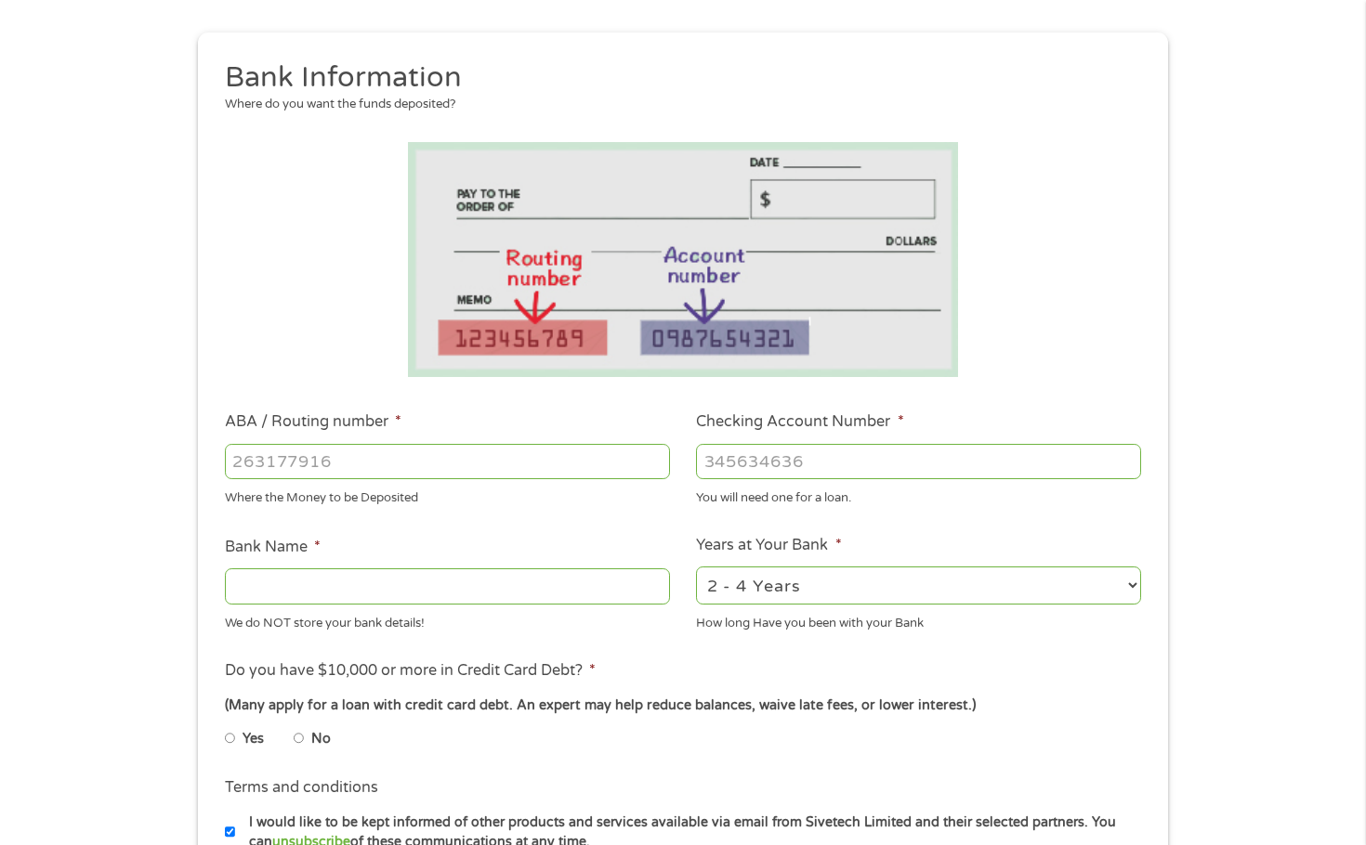
click at [414, 466] on input "ABA / Routing number *" at bounding box center [447, 461] width 445 height 35
type input "256074974"
type input "NAVY FEDERAL CREDIT UNION"
type input "256074974"
click at [780, 469] on input "Checking Account Number *" at bounding box center [918, 461] width 445 height 35
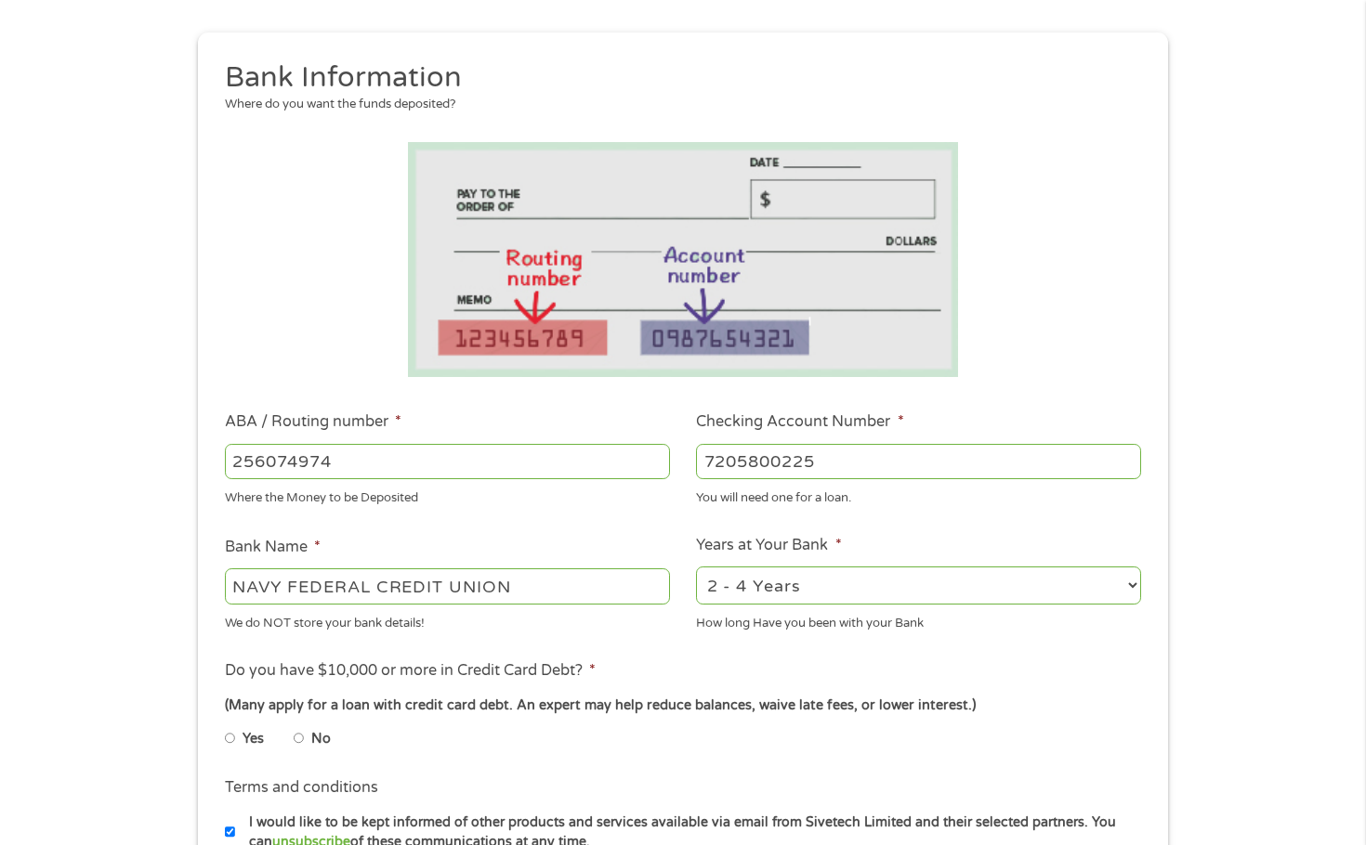
type input "7205800225"
click at [886, 597] on select "2 - 4 Years 6 - 12 Months 1 - 2 Years Over 4 Years" at bounding box center [918, 586] width 445 height 38
click at [696, 567] on select "2 - 4 Years 6 - 12 Months 1 - 2 Years Over 4 Years" at bounding box center [918, 586] width 445 height 38
click at [713, 654] on ul "Bank Information Where do you want the funds deposited? ABA / Routing number * …" at bounding box center [682, 521] width 943 height 925
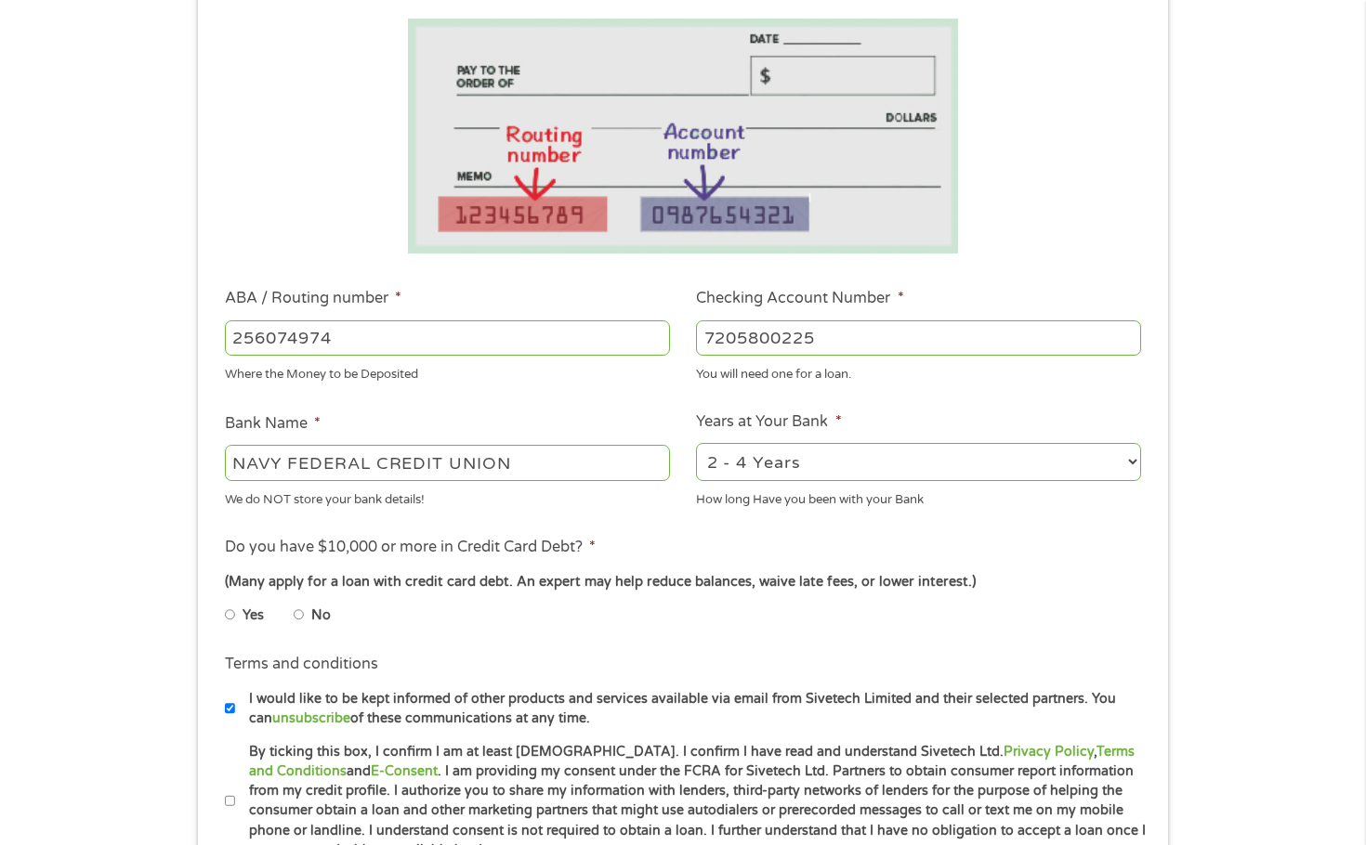
scroll to position [372, 0]
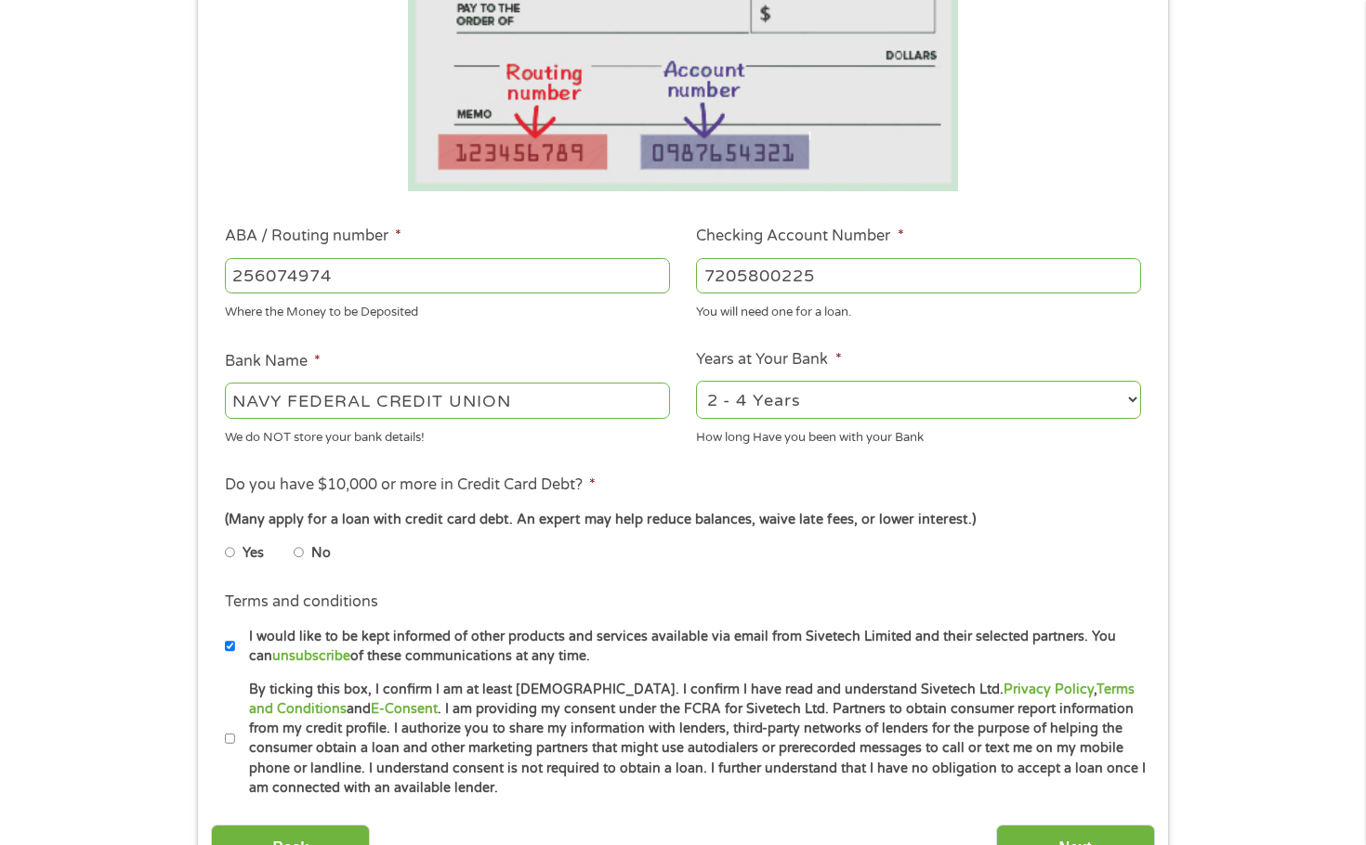
click at [299, 550] on input "No" at bounding box center [299, 553] width 11 height 30
radio input "true"
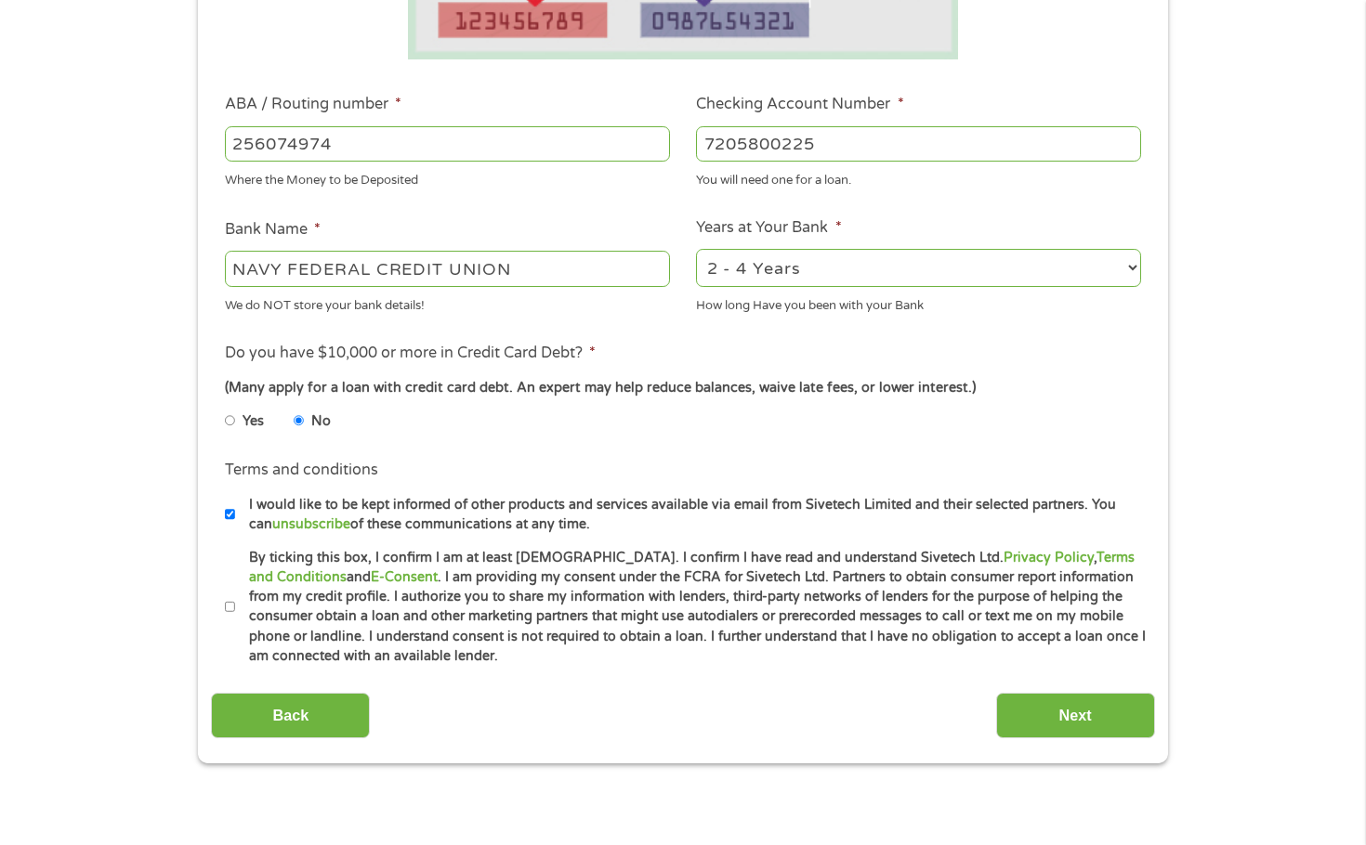
scroll to position [650, 0]
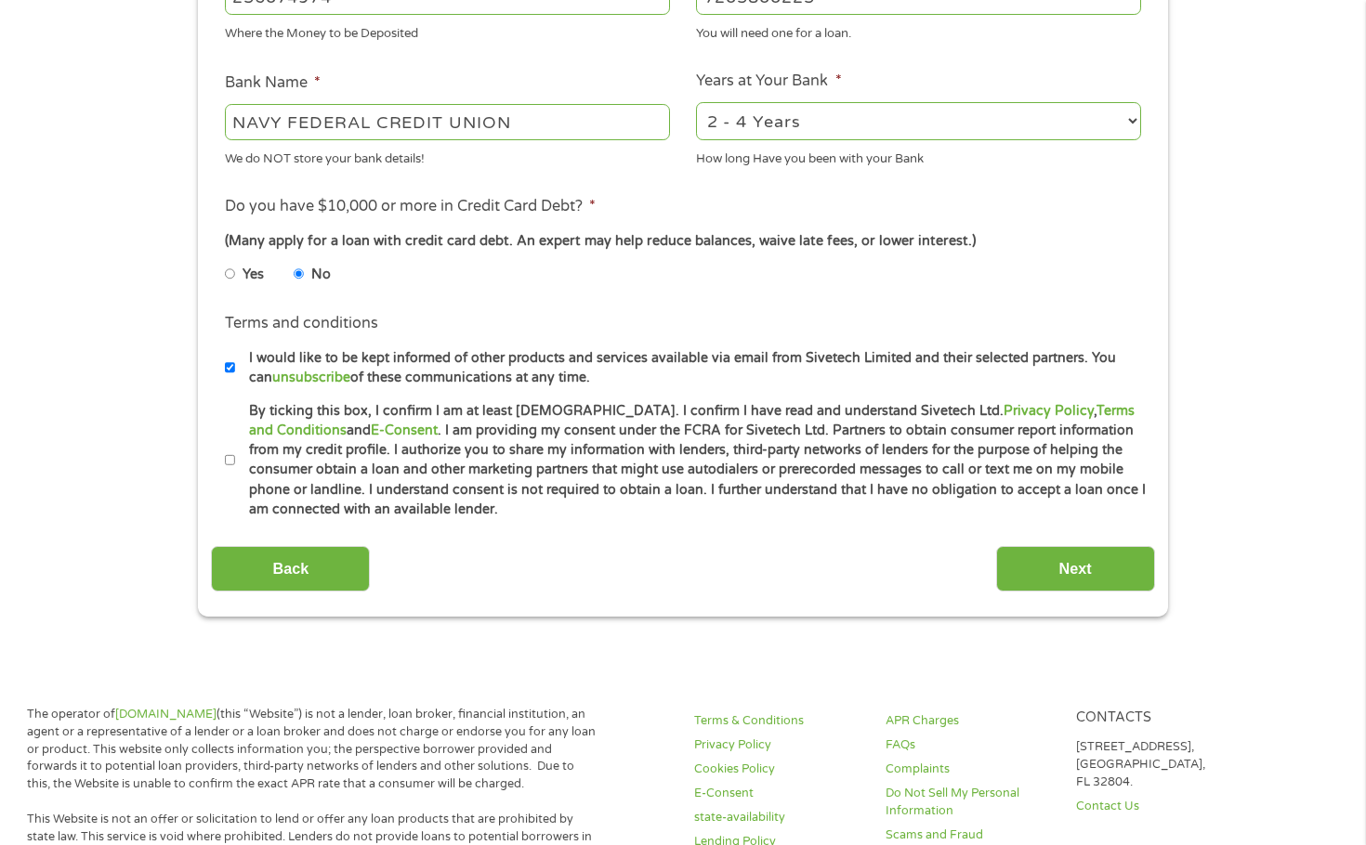
drag, startPoint x: 227, startPoint y: 463, endPoint x: 229, endPoint y: 474, distance: 11.5
click at [229, 465] on input "By ticking this box, I confirm I am at least [DEMOGRAPHIC_DATA]. I confirm I ha…" at bounding box center [230, 461] width 11 height 30
checkbox input "true"
click at [1051, 586] on input "Next" at bounding box center [1075, 569] width 159 height 46
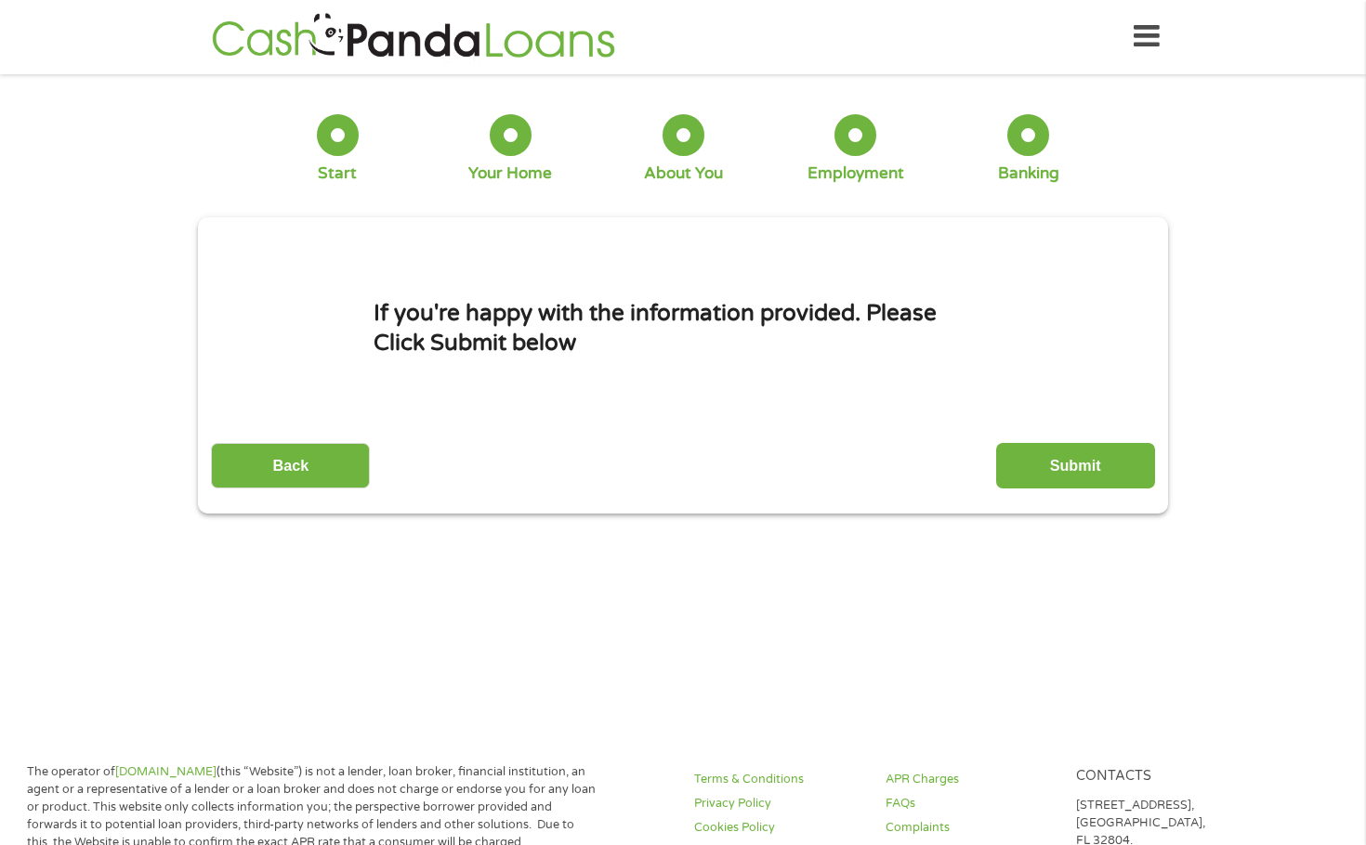
scroll to position [0, 0]
click at [1042, 492] on div "This field is hidden when viewing the form gclid This field is hidden when view…" at bounding box center [683, 366] width 970 height 296
click at [1028, 465] on input "Submit" at bounding box center [1075, 467] width 159 height 46
